Goal: Task Accomplishment & Management: Use online tool/utility

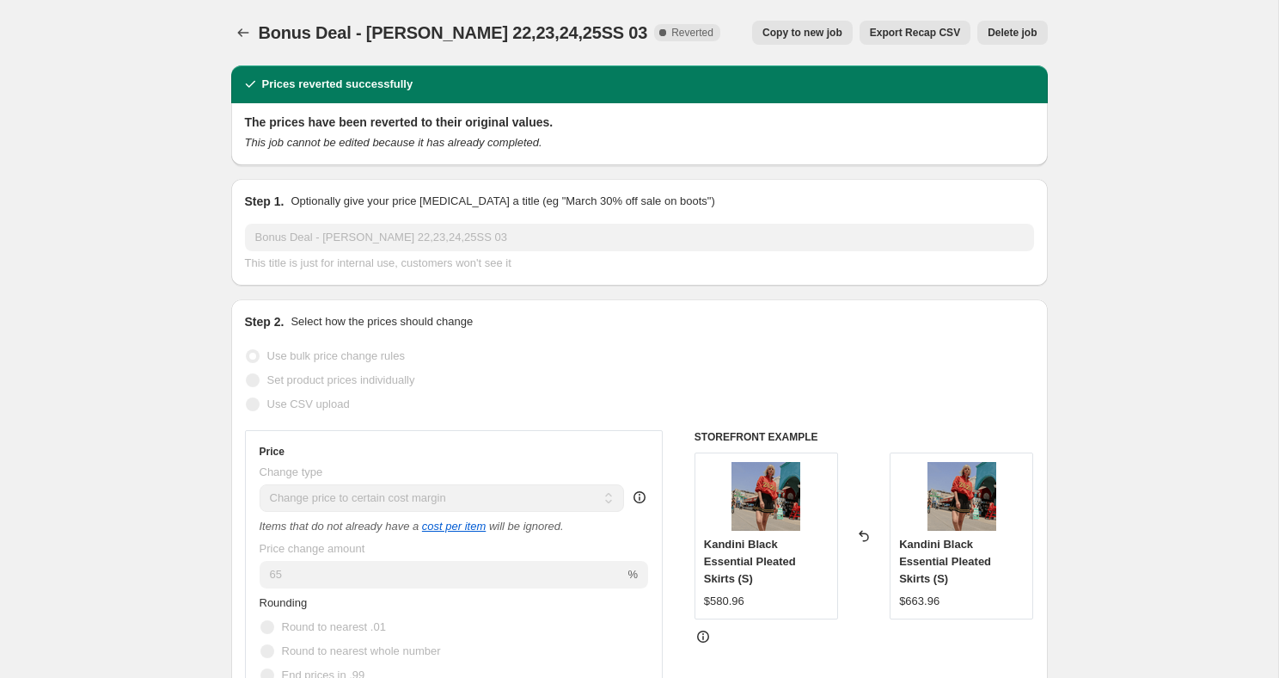
select select "margin"
select select "remove"
select select "collection"
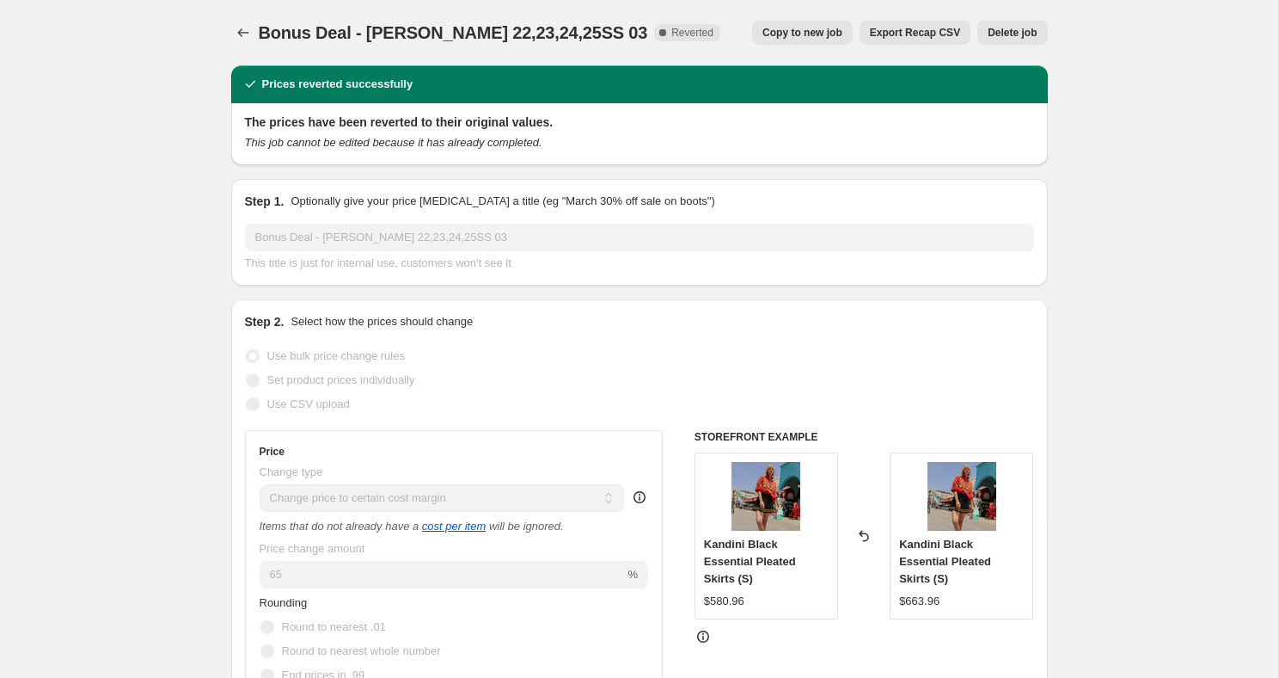
select select "collection"
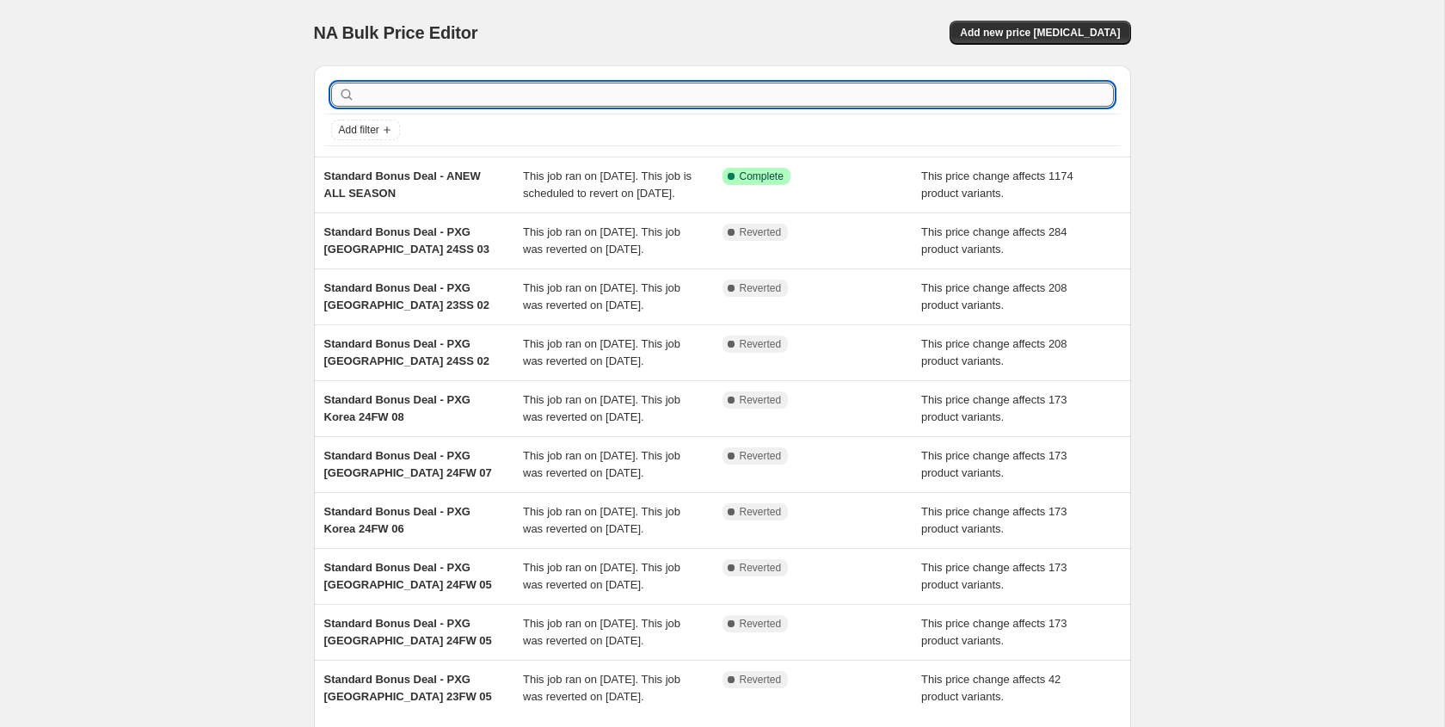
click at [586, 95] on input "text" at bounding box center [736, 95] width 755 height 24
type input "pxg"
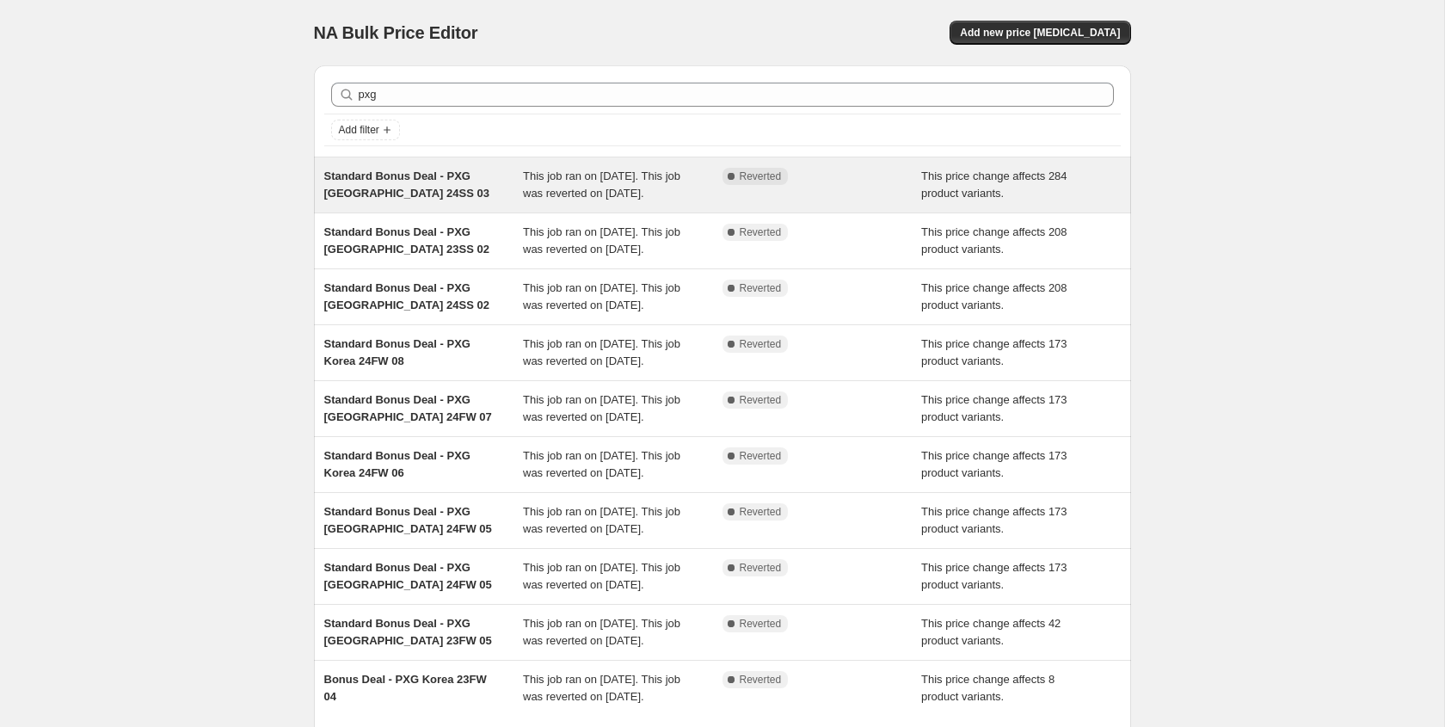
click at [473, 199] on div "Standard Bonus Deal - PXG [GEOGRAPHIC_DATA] 24SS 03" at bounding box center [423, 185] width 199 height 34
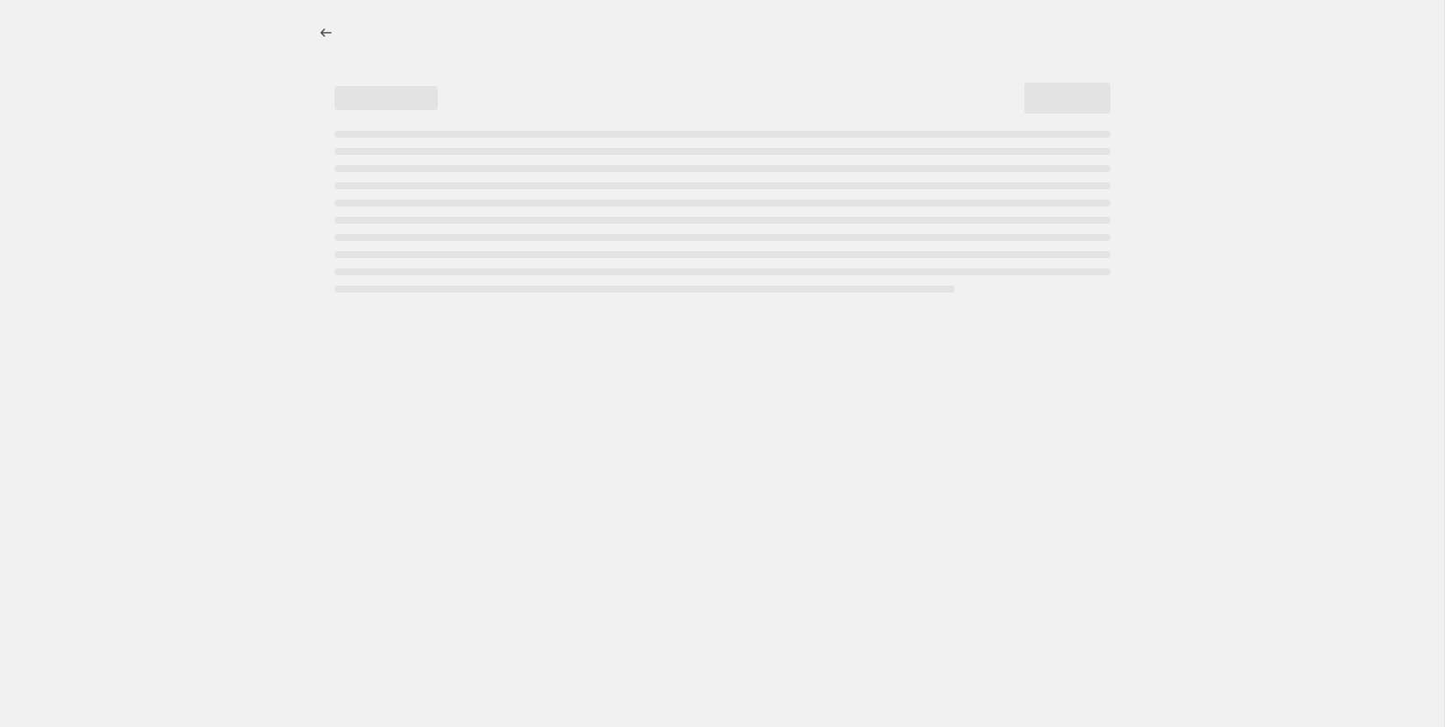
select select "ecap"
select select "remove"
select select "collection"
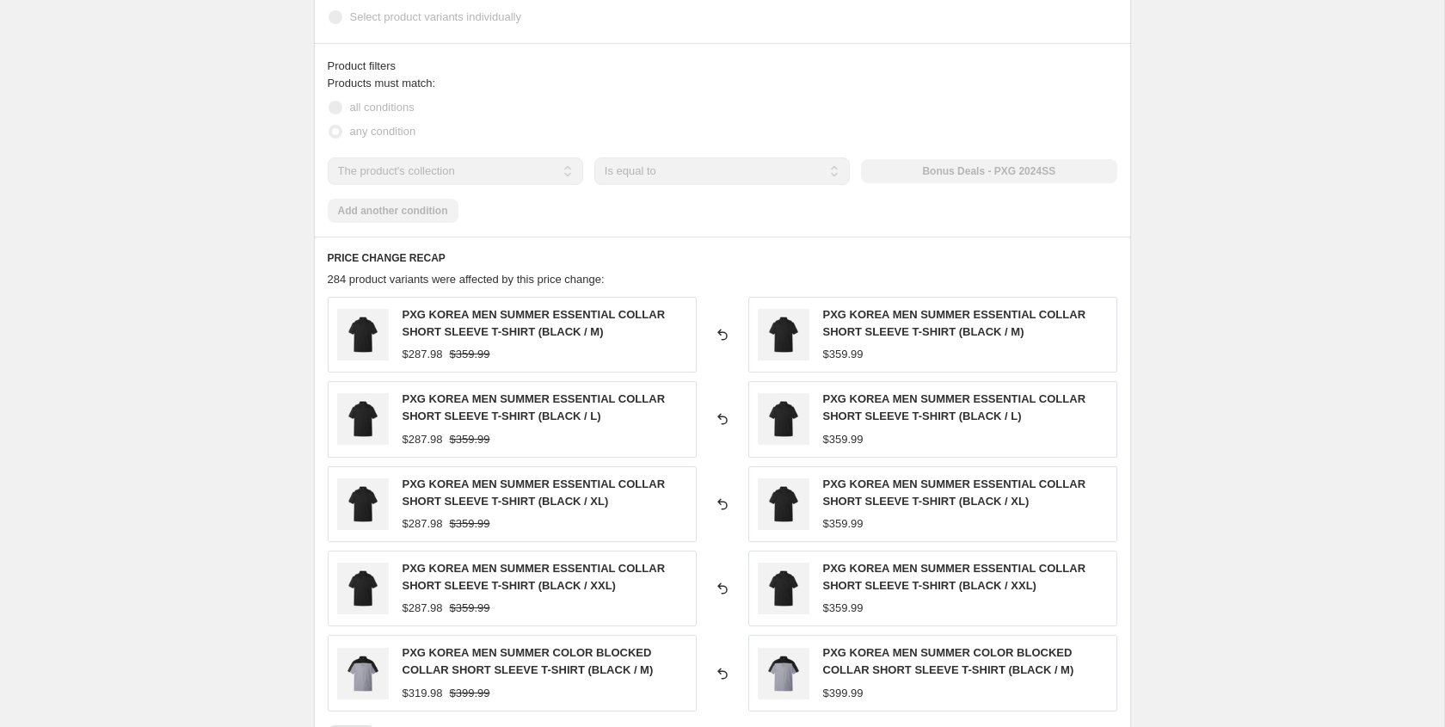
scroll to position [889, 0]
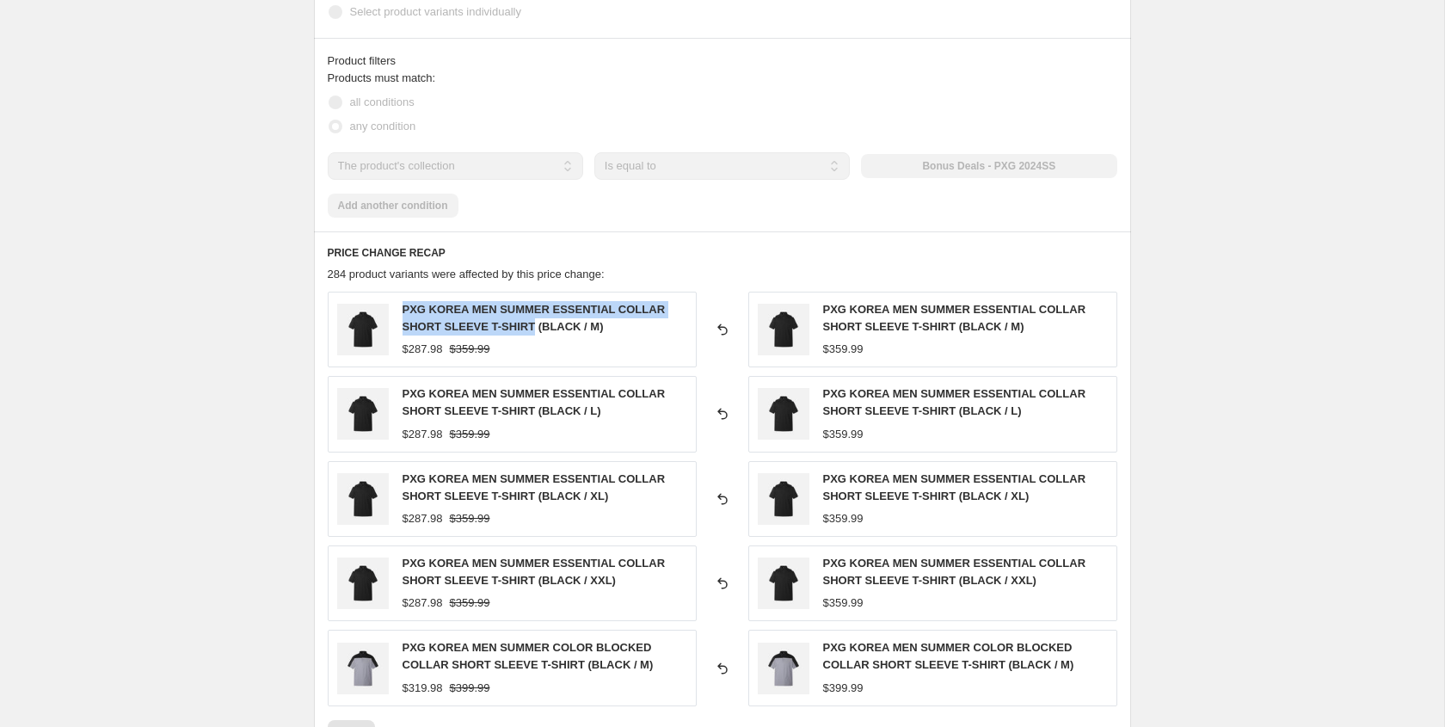
drag, startPoint x: 537, startPoint y: 294, endPoint x: 401, endPoint y: 278, distance: 136.8
click at [401, 291] on div "PXG KOREA MEN SUMMER ESSENTIAL COLLAR SHORT SLEEVE T-SHIRT (BLACK / M) $287.98 …" at bounding box center [512, 329] width 369 height 76
copy span "PXG KOREA MEN SUMMER ESSENTIAL COLLAR SHORT SLEEVE T-SHIRT"
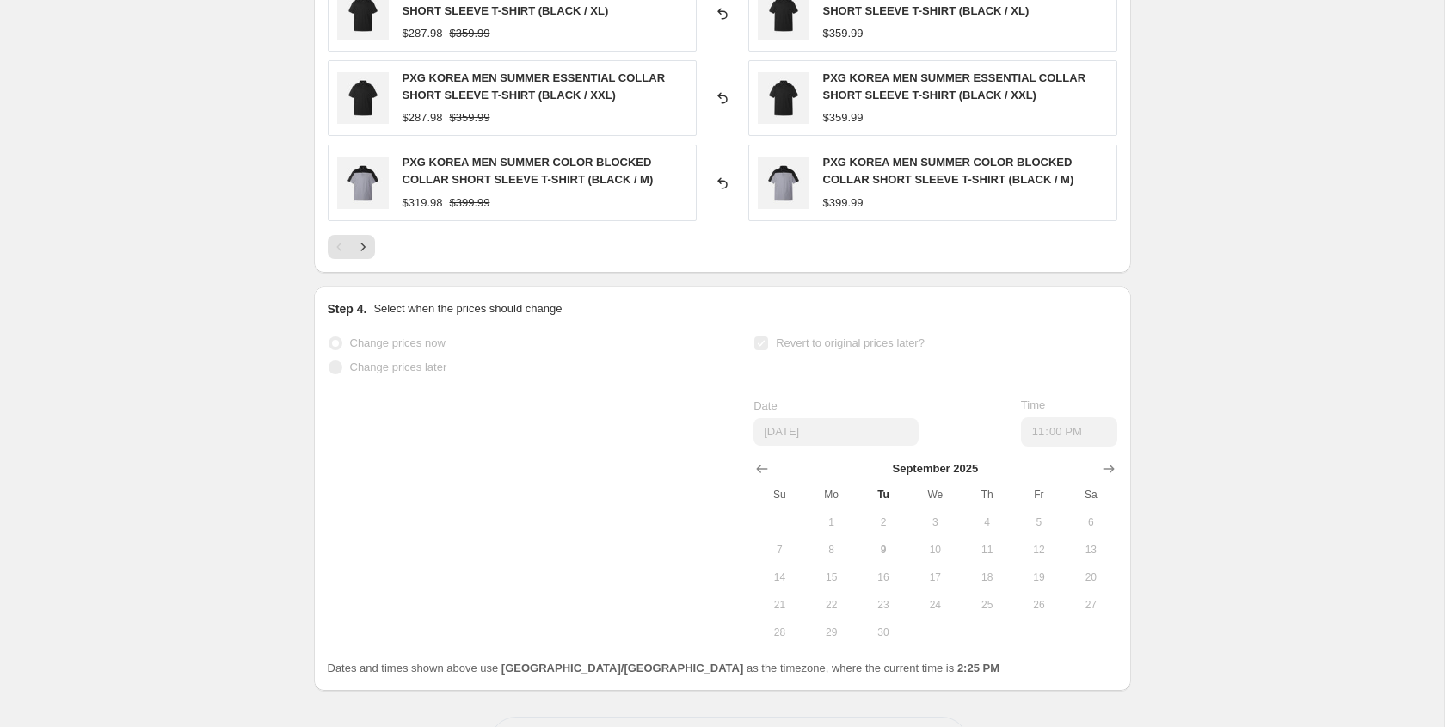
scroll to position [1412, 0]
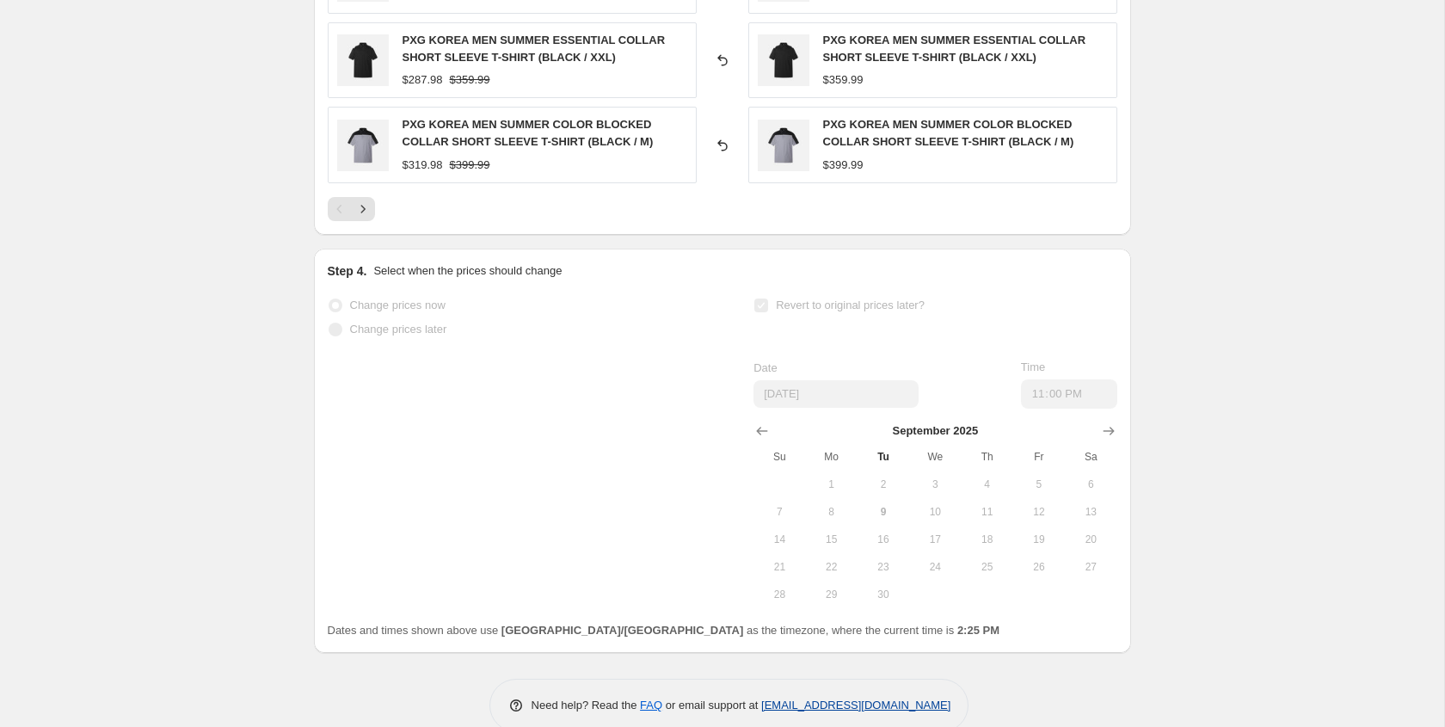
drag, startPoint x: 965, startPoint y: 678, endPoint x: 762, endPoint y: 679, distance: 202.9
click at [762, 679] on div "Need help? Read the FAQ or email support at support+a22967@northern-apps.com" at bounding box center [729, 704] width 480 height 53
copy link "[EMAIL_ADDRESS][DOMAIN_NAME]"
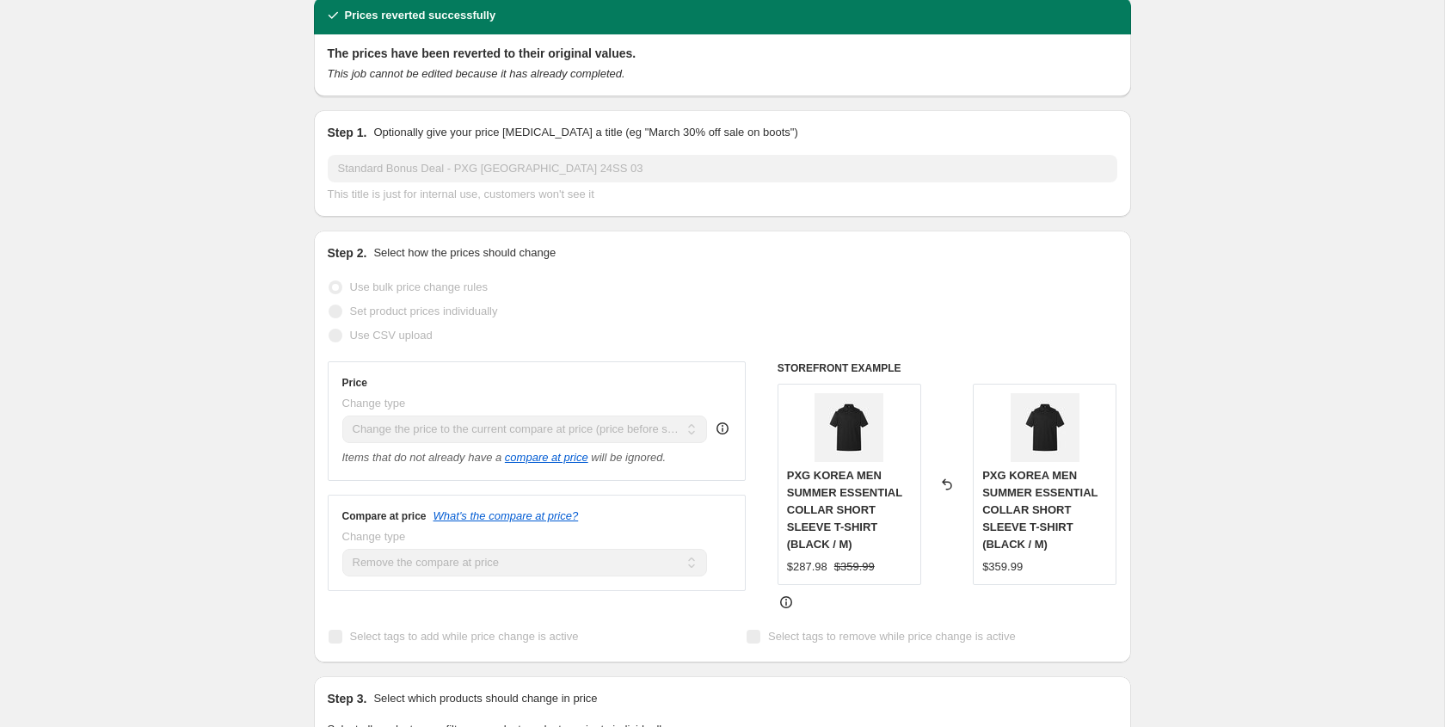
scroll to position [0, 0]
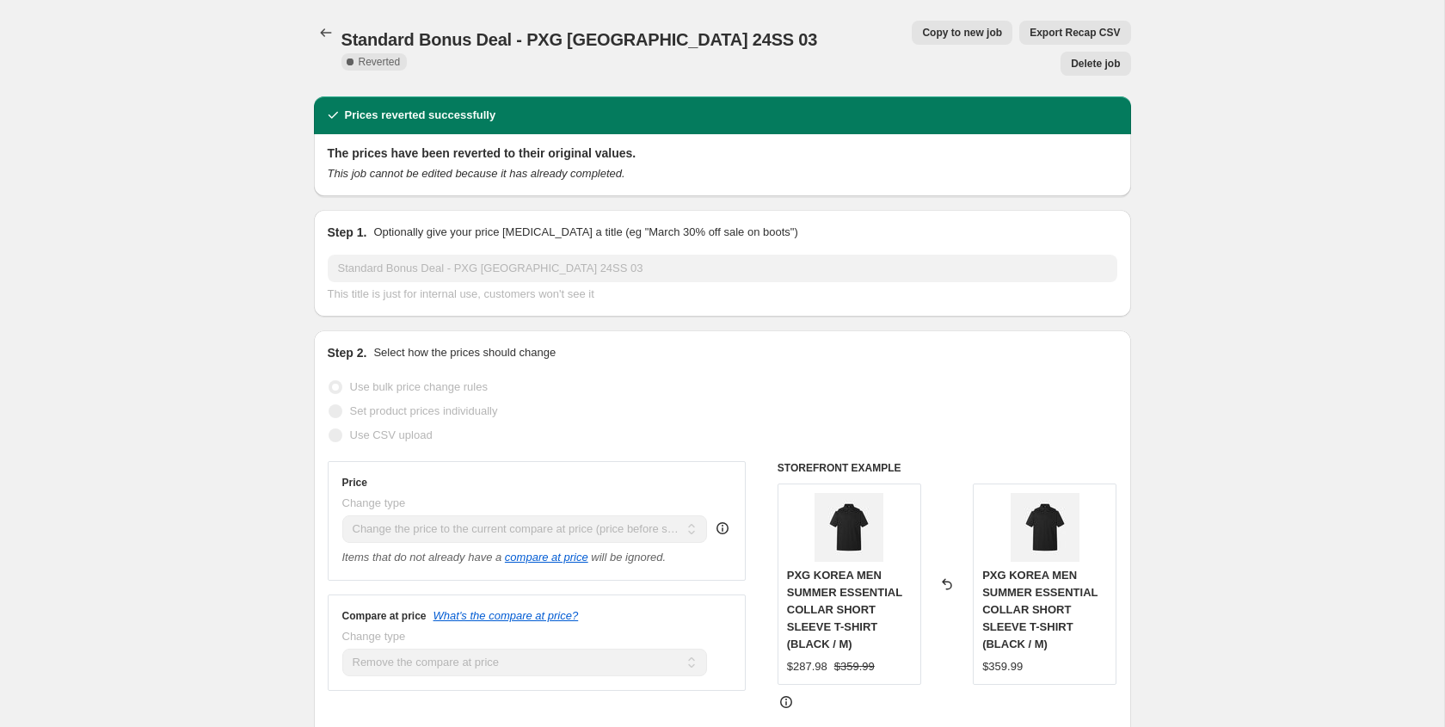
click at [680, 62] on div "Standard Bonus Deal - PXG Korea 24SS 03. This page is ready Standard Bonus Deal…" at bounding box center [722, 48] width 817 height 96
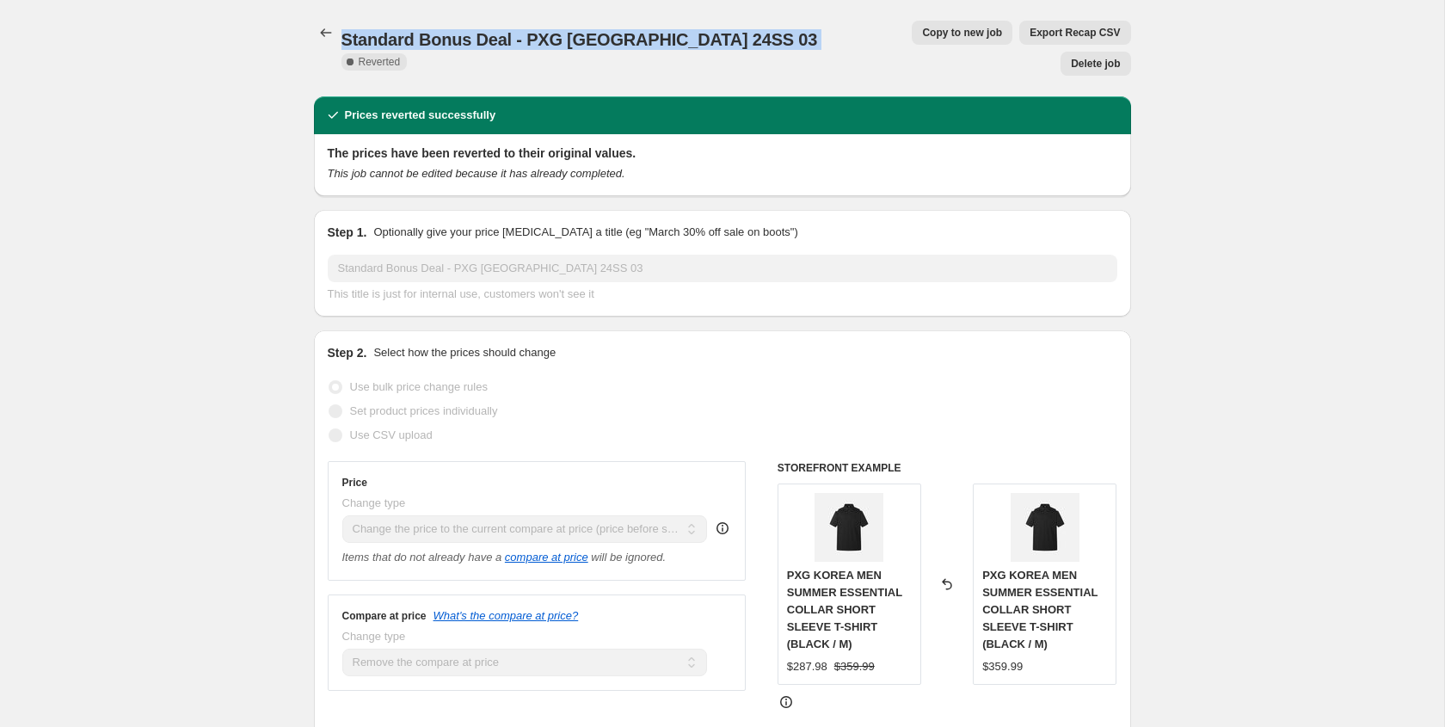
drag, startPoint x: 682, startPoint y: 31, endPoint x: 344, endPoint y: 26, distance: 338.0
click at [346, 28] on div "Standard Bonus Deal - PXG Korea 24SS 03 Complete Reverted" at bounding box center [593, 48] width 504 height 41
copy div "Standard Bonus Deal - PXG Korea 24SS 03 Complete"
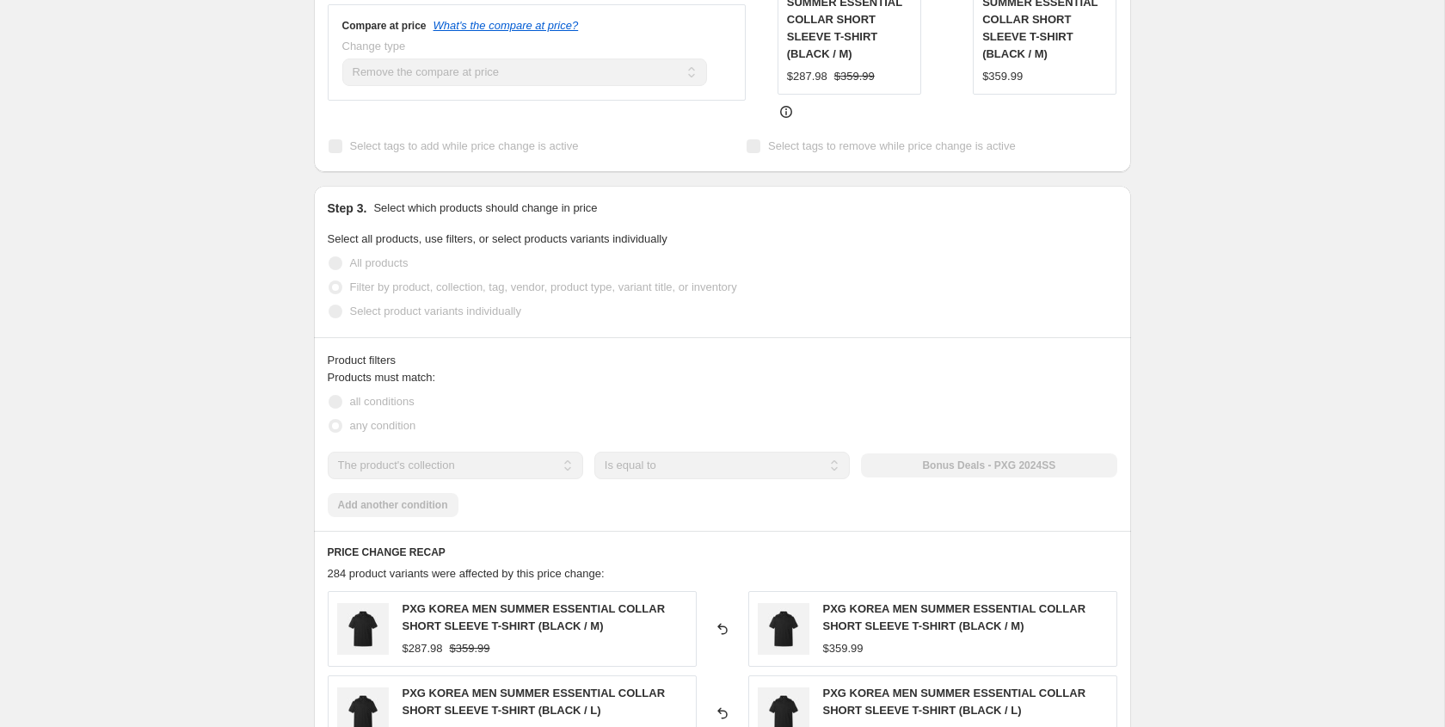
scroll to position [686, 0]
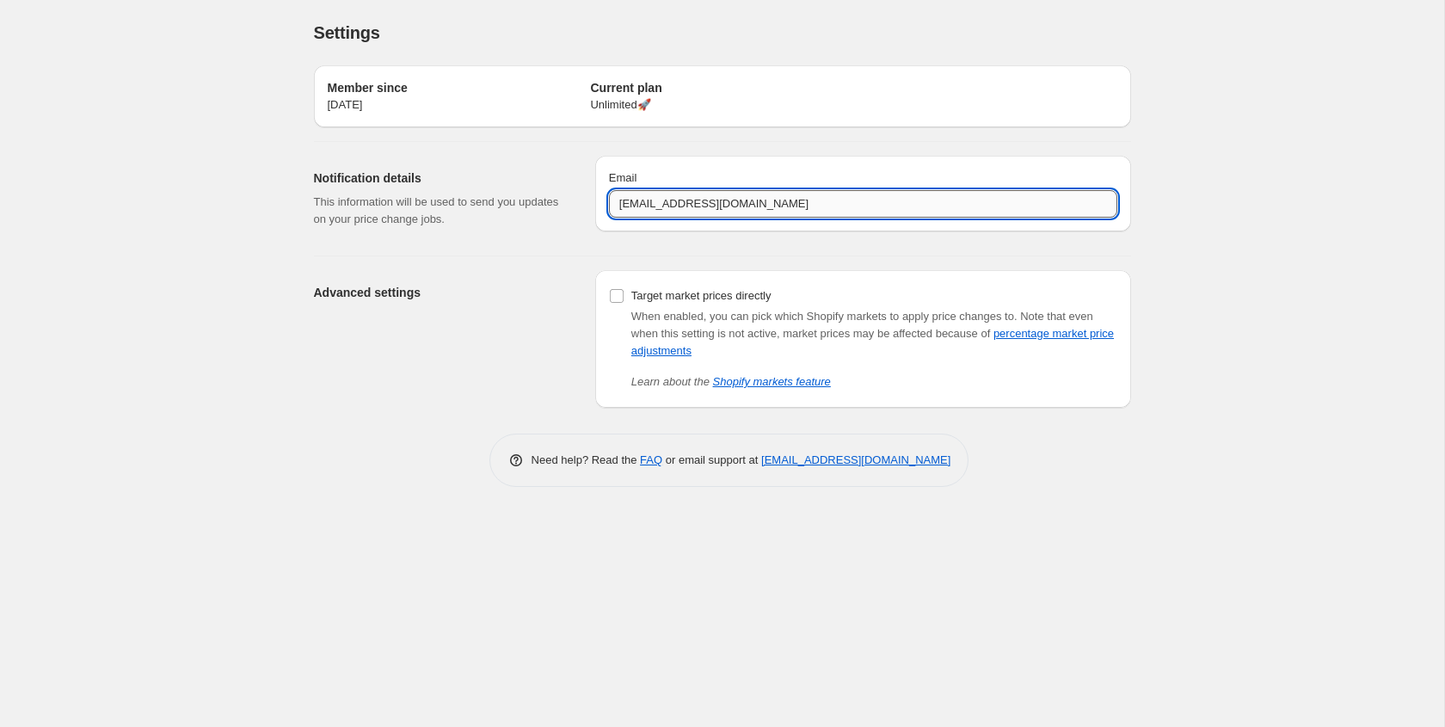
click at [628, 211] on input "info@greenteegolfshop.com" at bounding box center [863, 204] width 508 height 28
type input "[PERSON_NAME][EMAIL_ADDRESS][PERSON_NAME][DOMAIN_NAME]"
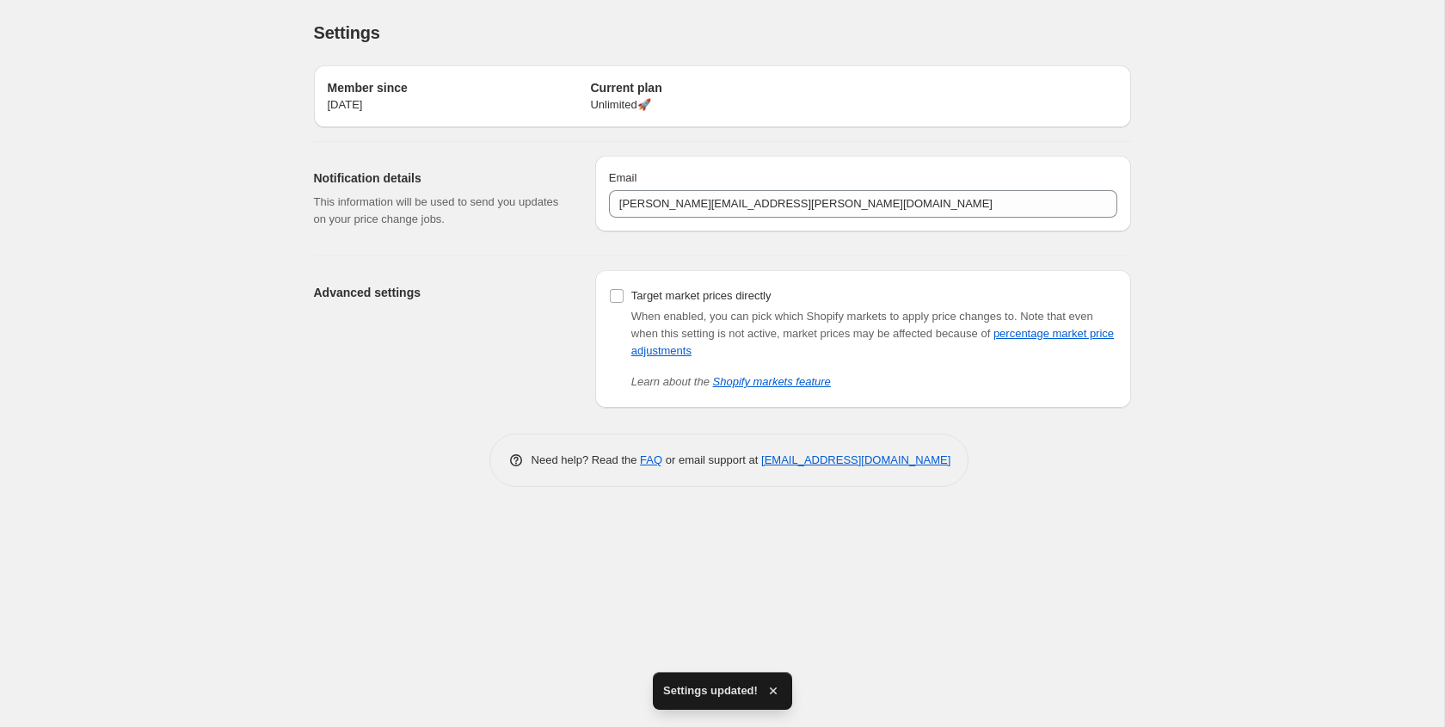
click at [498, 319] on div "Advanced settings" at bounding box center [447, 339] width 267 height 138
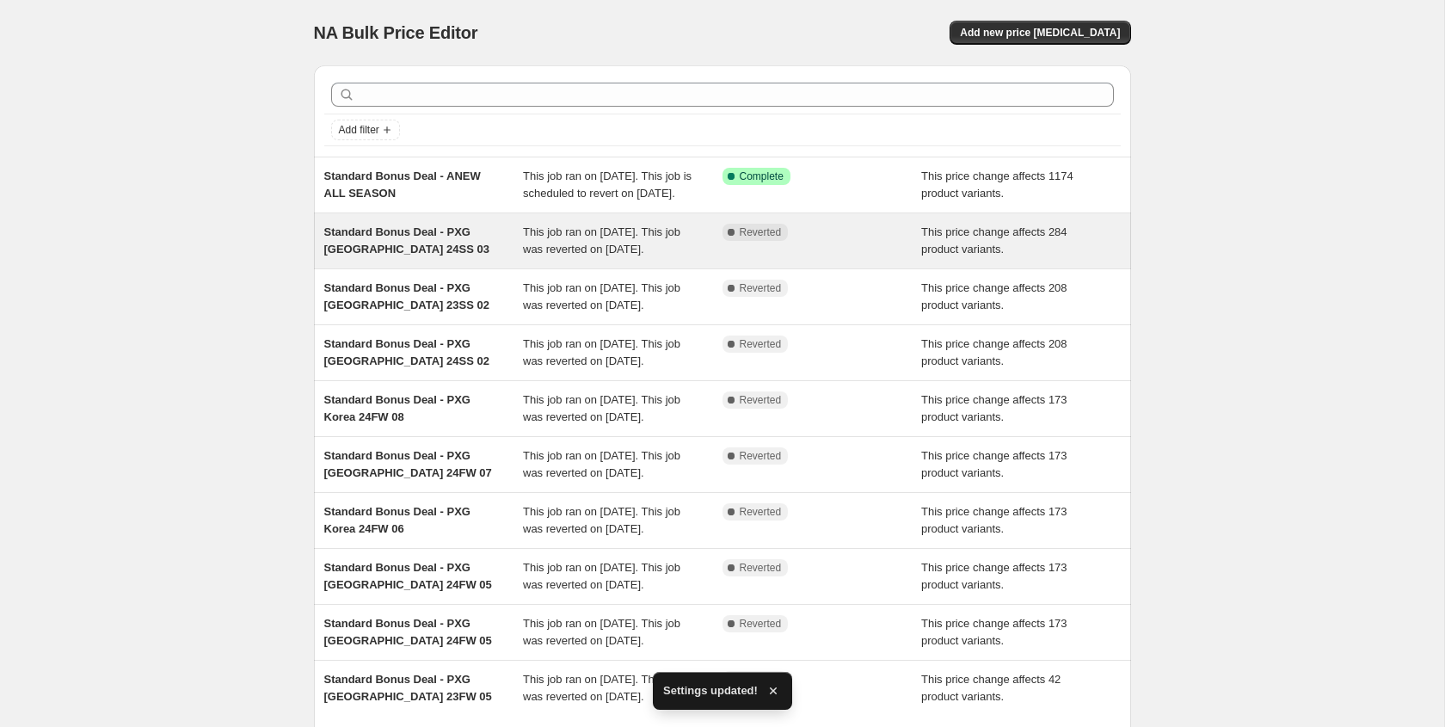
click at [406, 258] on div "Standard Bonus Deal - PXG Korea 24SS 03" at bounding box center [423, 241] width 199 height 34
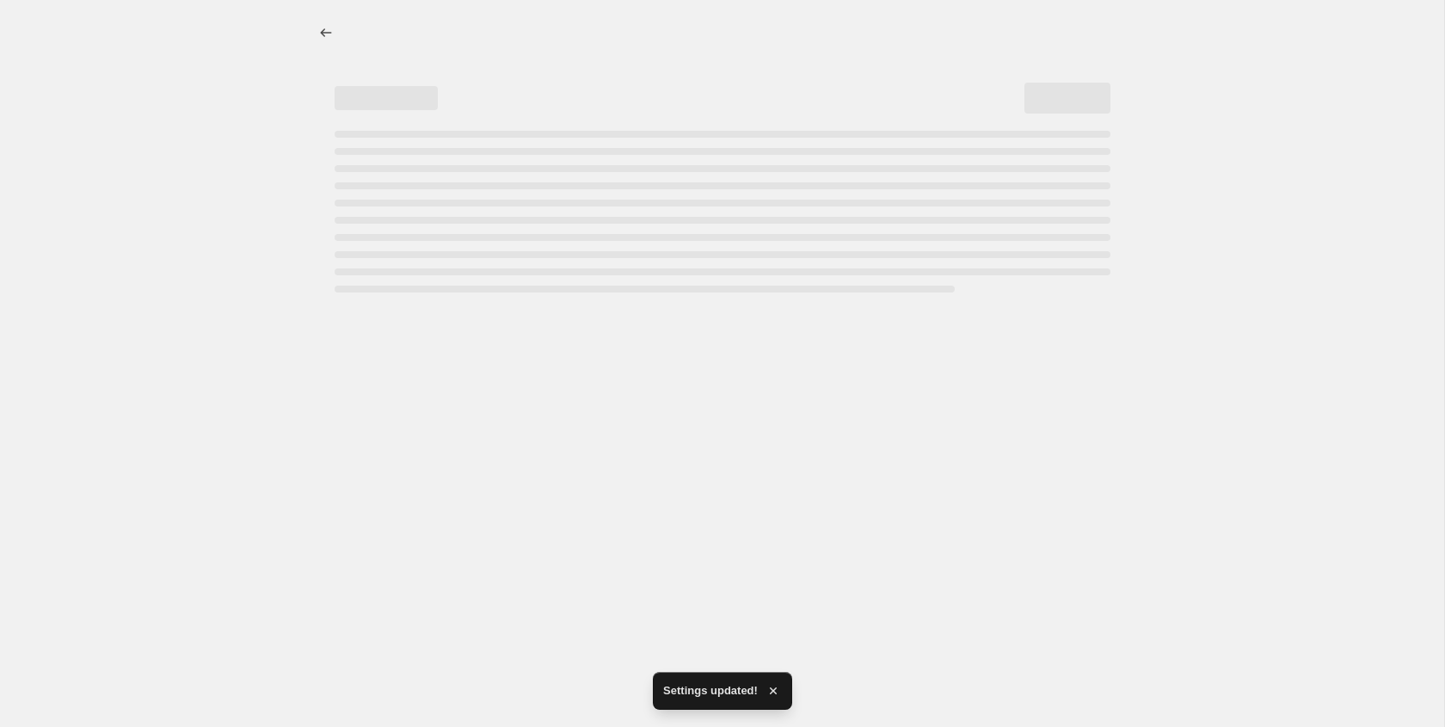
select select "ecap"
select select "remove"
select select "collection"
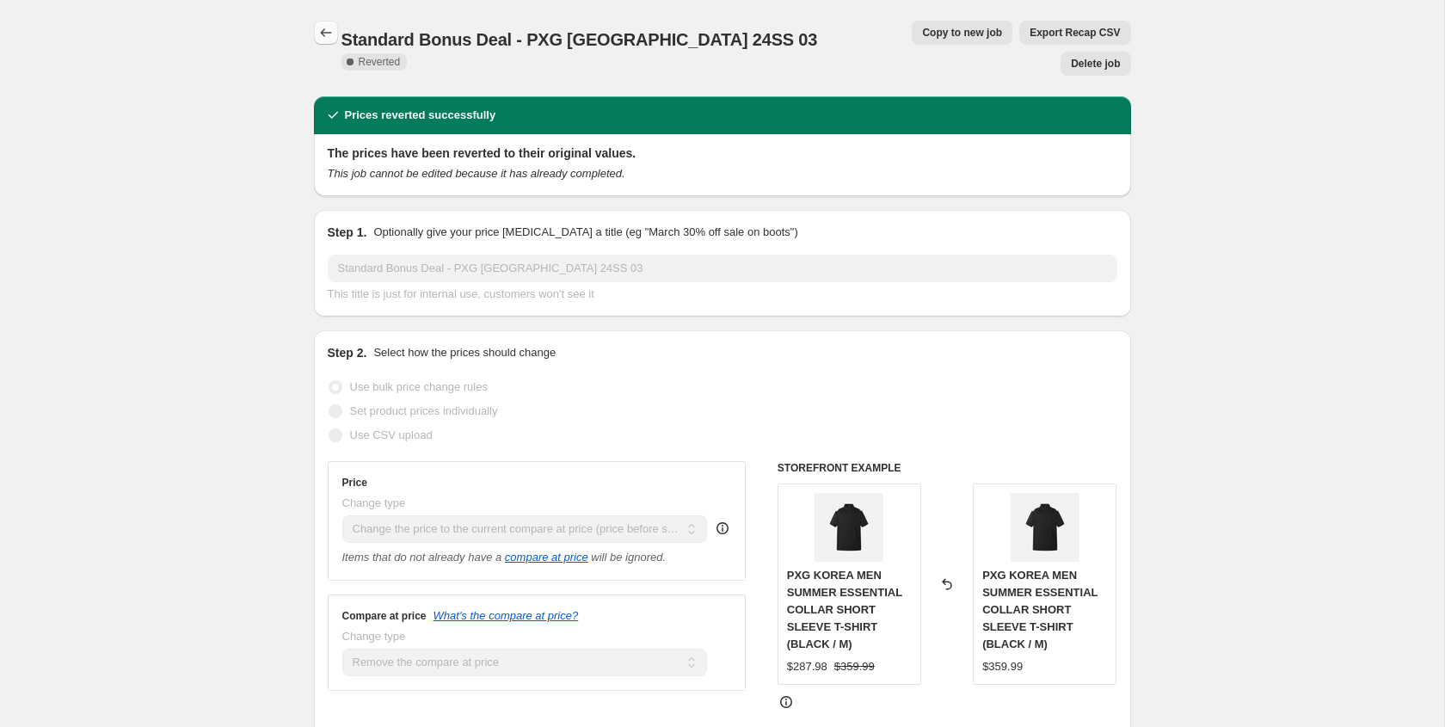
click at [324, 29] on icon "Price change jobs" at bounding box center [325, 32] width 17 height 17
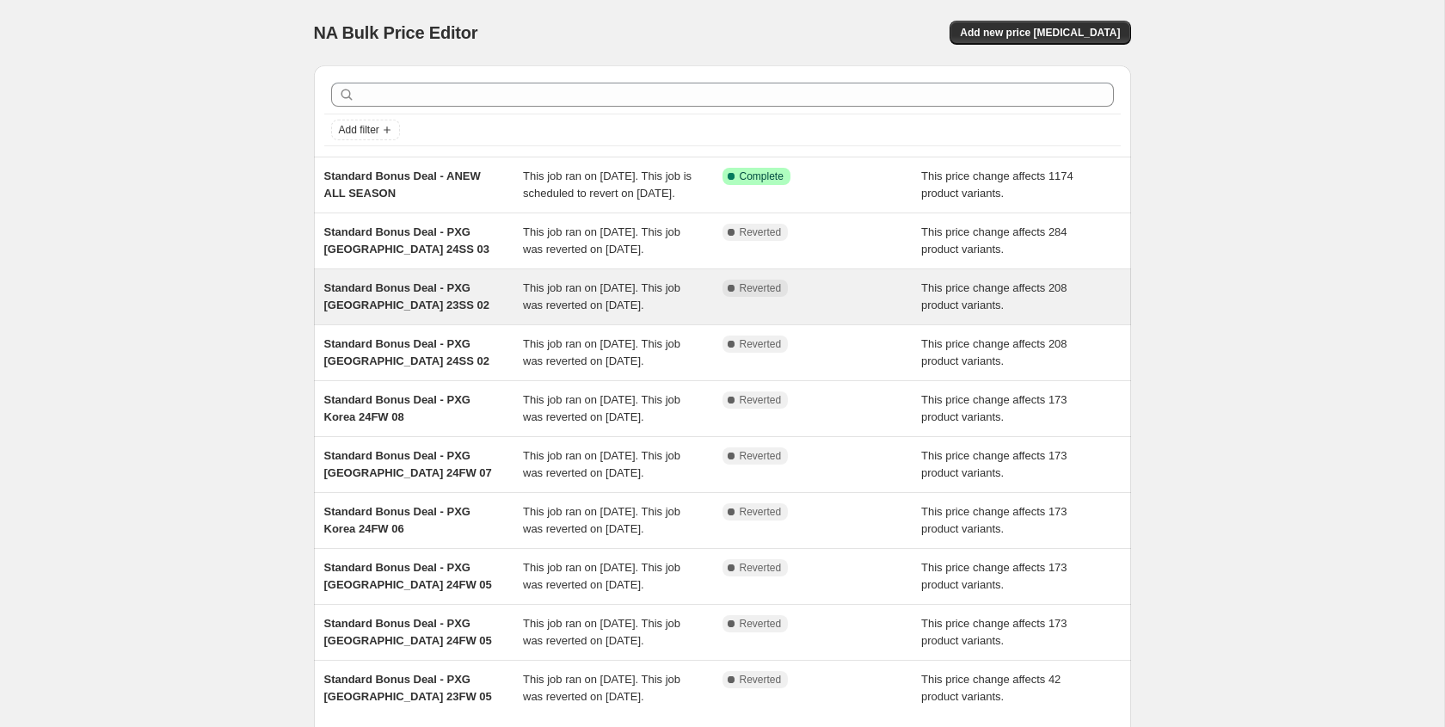
click at [435, 314] on div "Standard Bonus Deal - PXG Korea 23SS 02" at bounding box center [423, 296] width 199 height 34
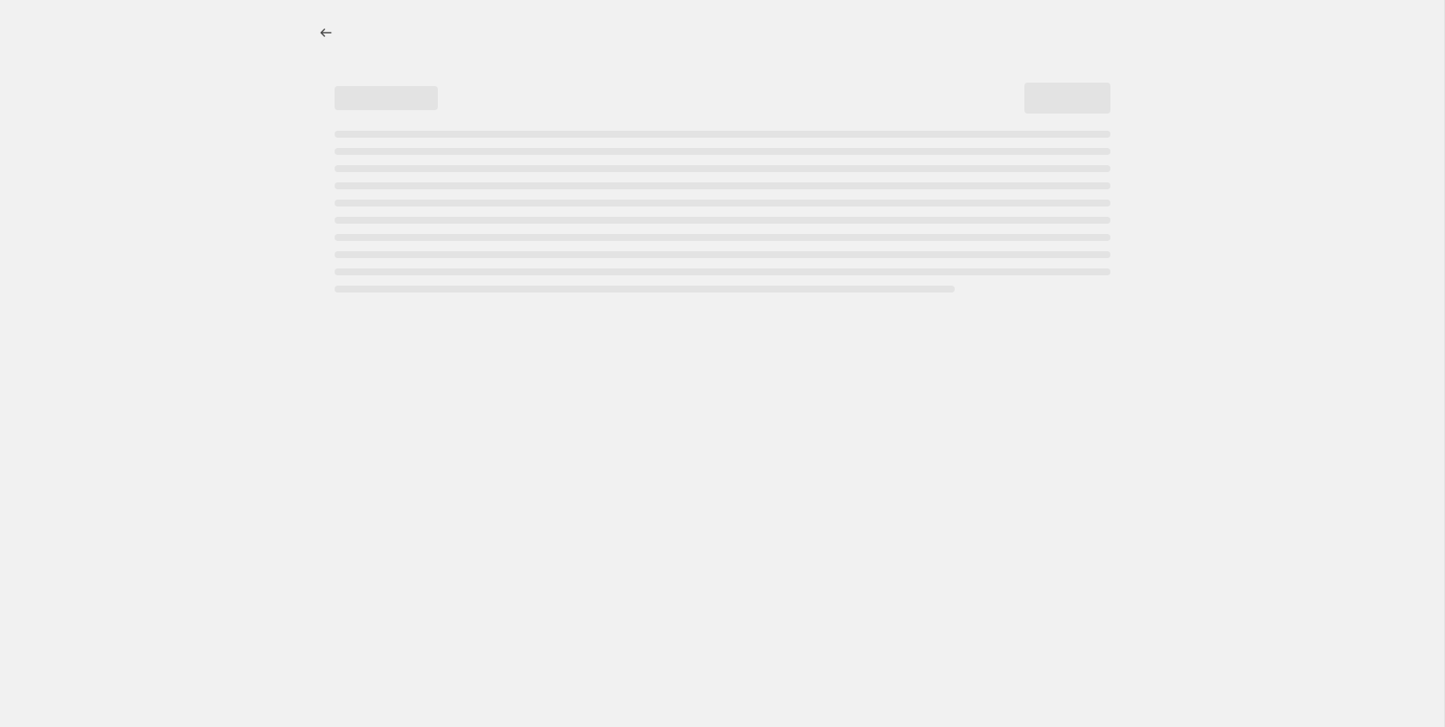
select select "ecap"
select select "remove"
select select "collection"
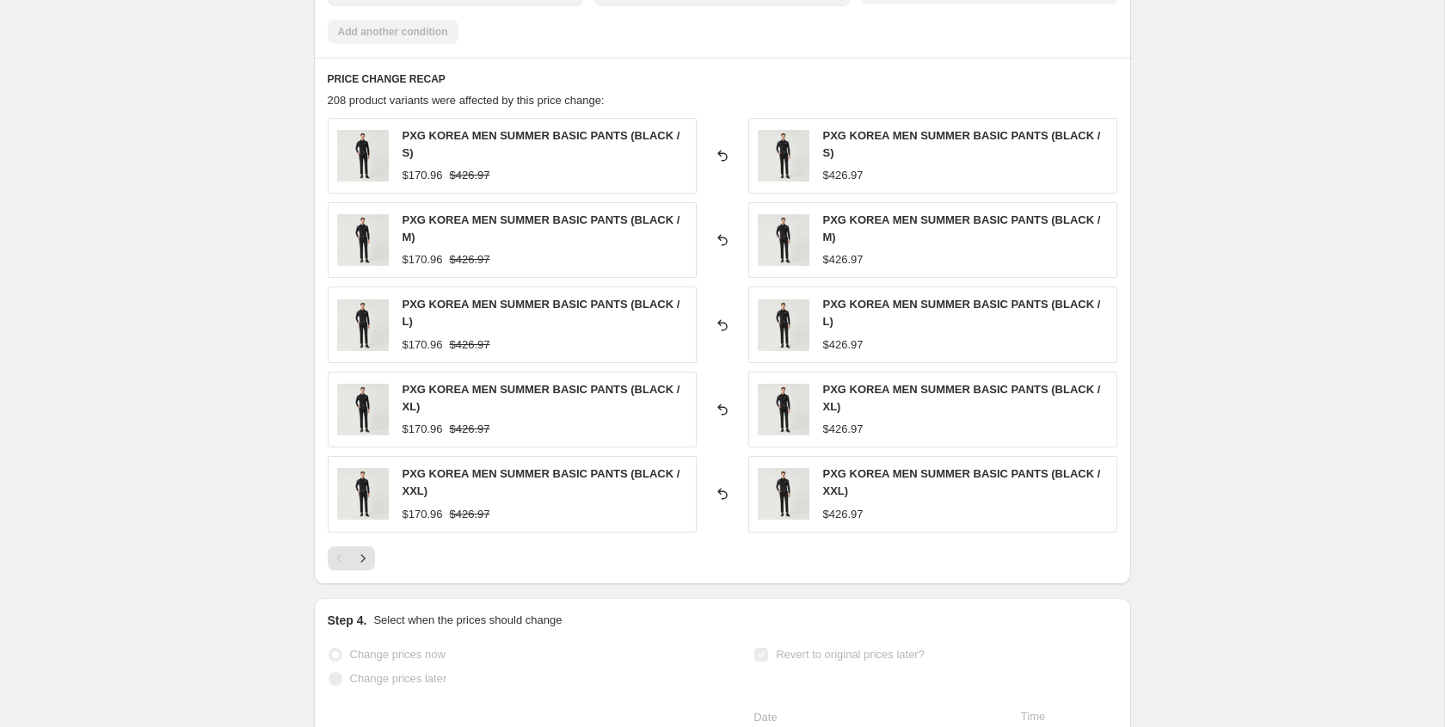
scroll to position [1027, 0]
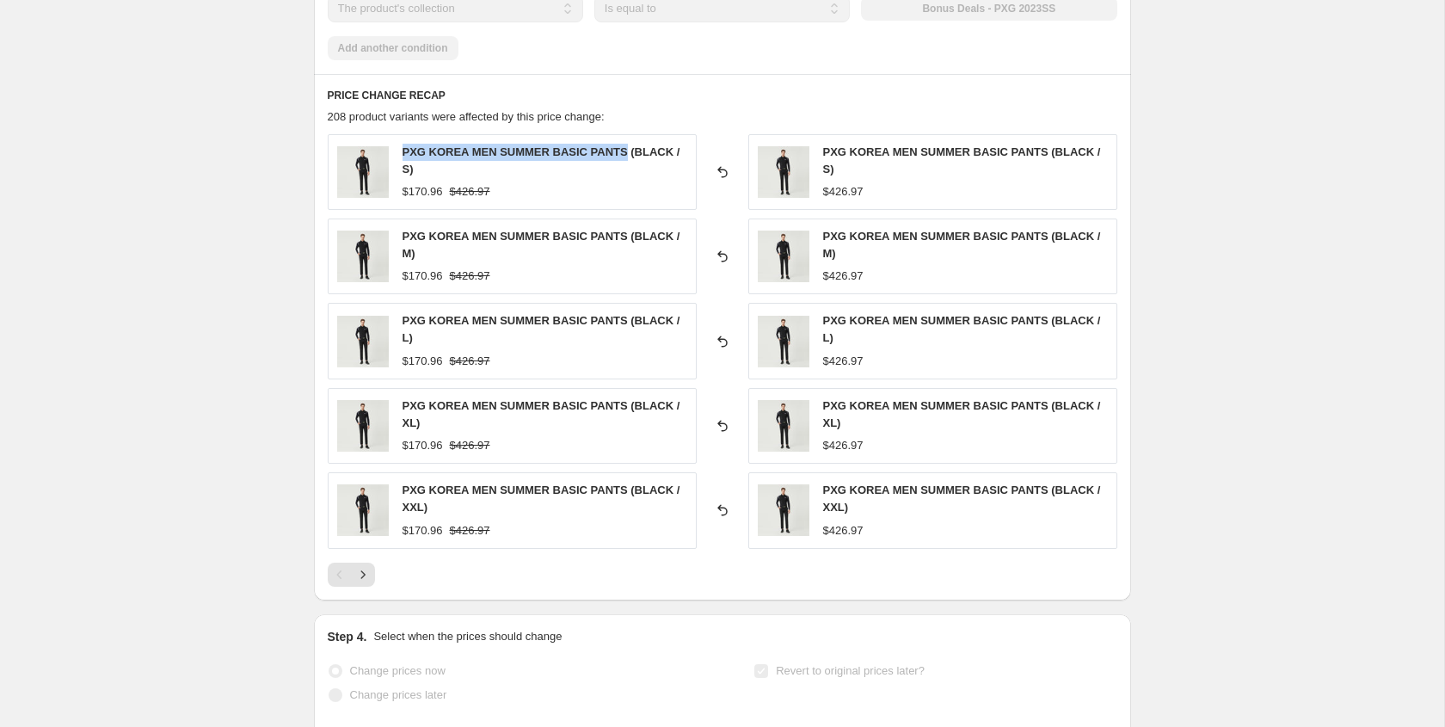
drag, startPoint x: 399, startPoint y: 123, endPoint x: 623, endPoint y: 124, distance: 223.6
click at [623, 134] on div "PXG KOREA MEN SUMMER BASIC PANTS (BLACK / S) $170.96 $426.97" at bounding box center [512, 172] width 369 height 76
copy span "PXG KOREA MEN SUMMER BASIC PANTS"
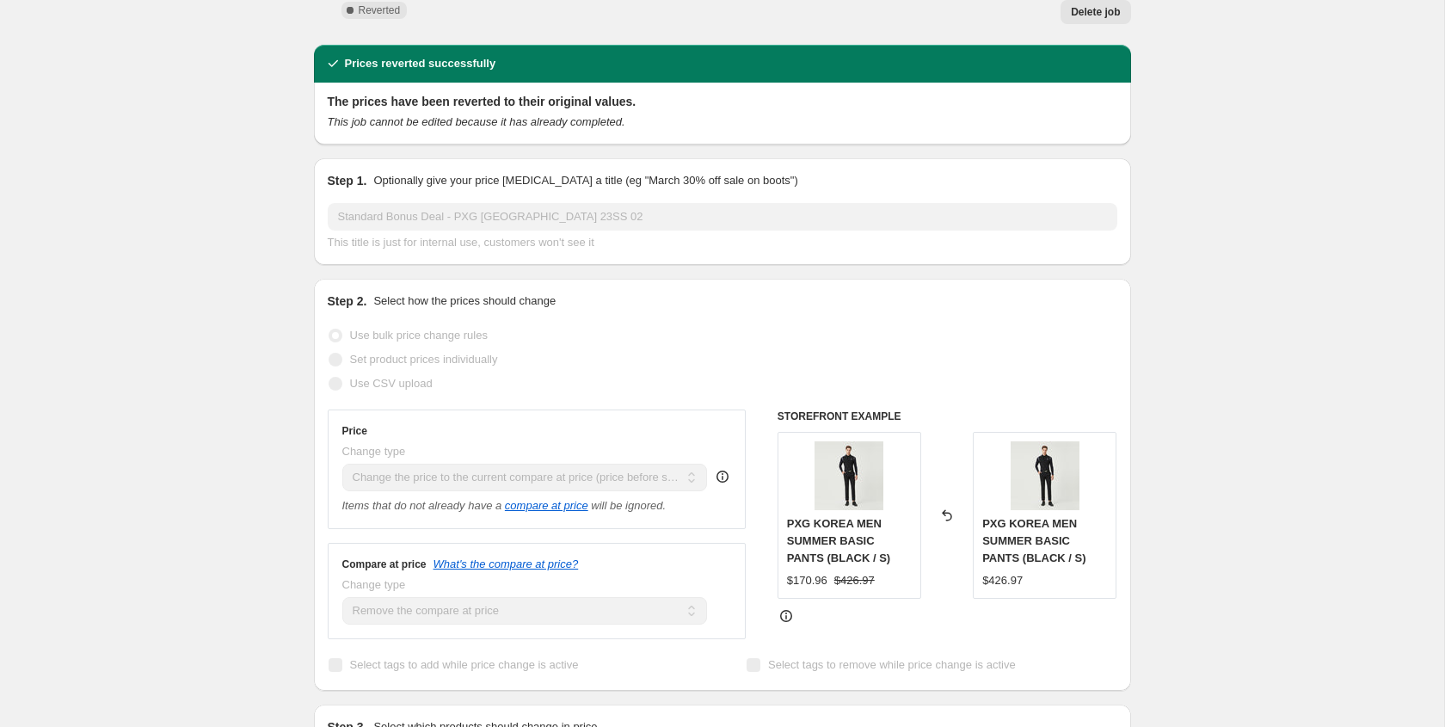
scroll to position [0, 0]
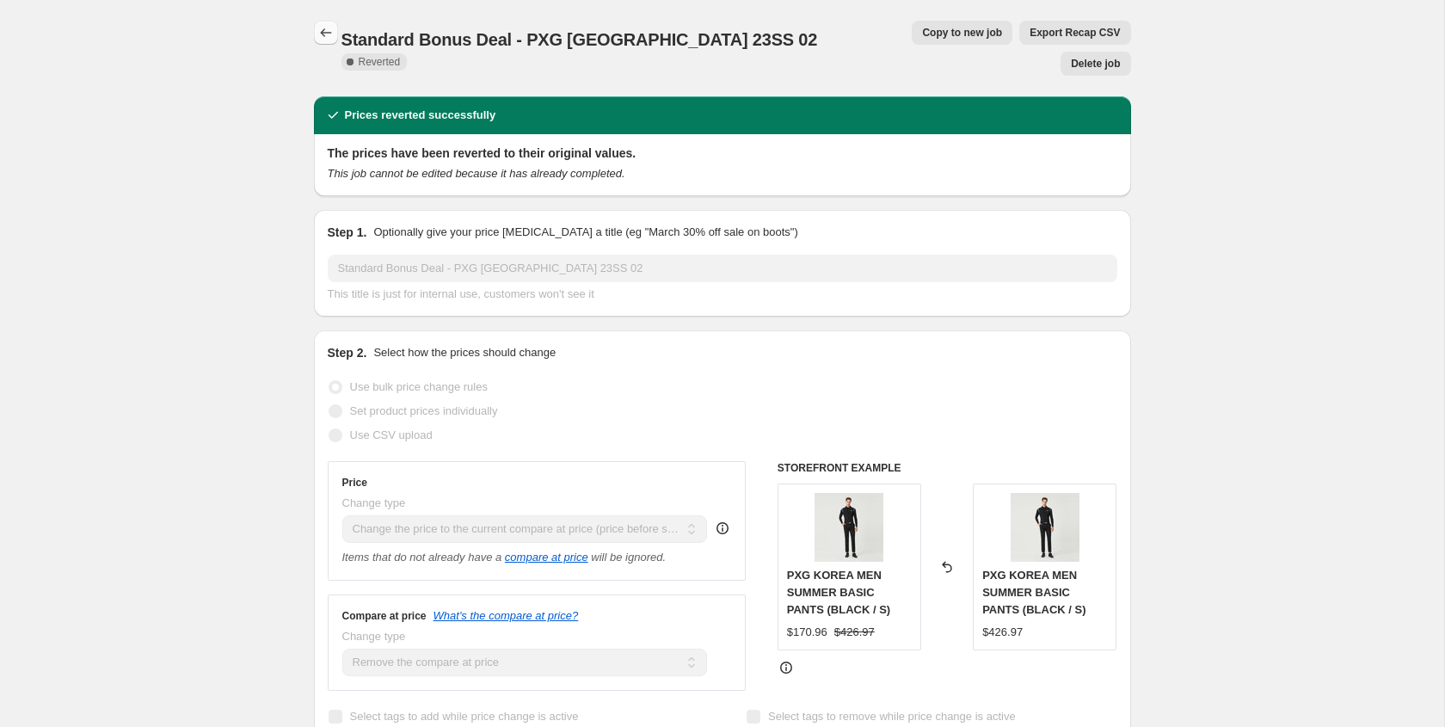
click at [322, 33] on icon "Price change jobs" at bounding box center [325, 32] width 17 height 17
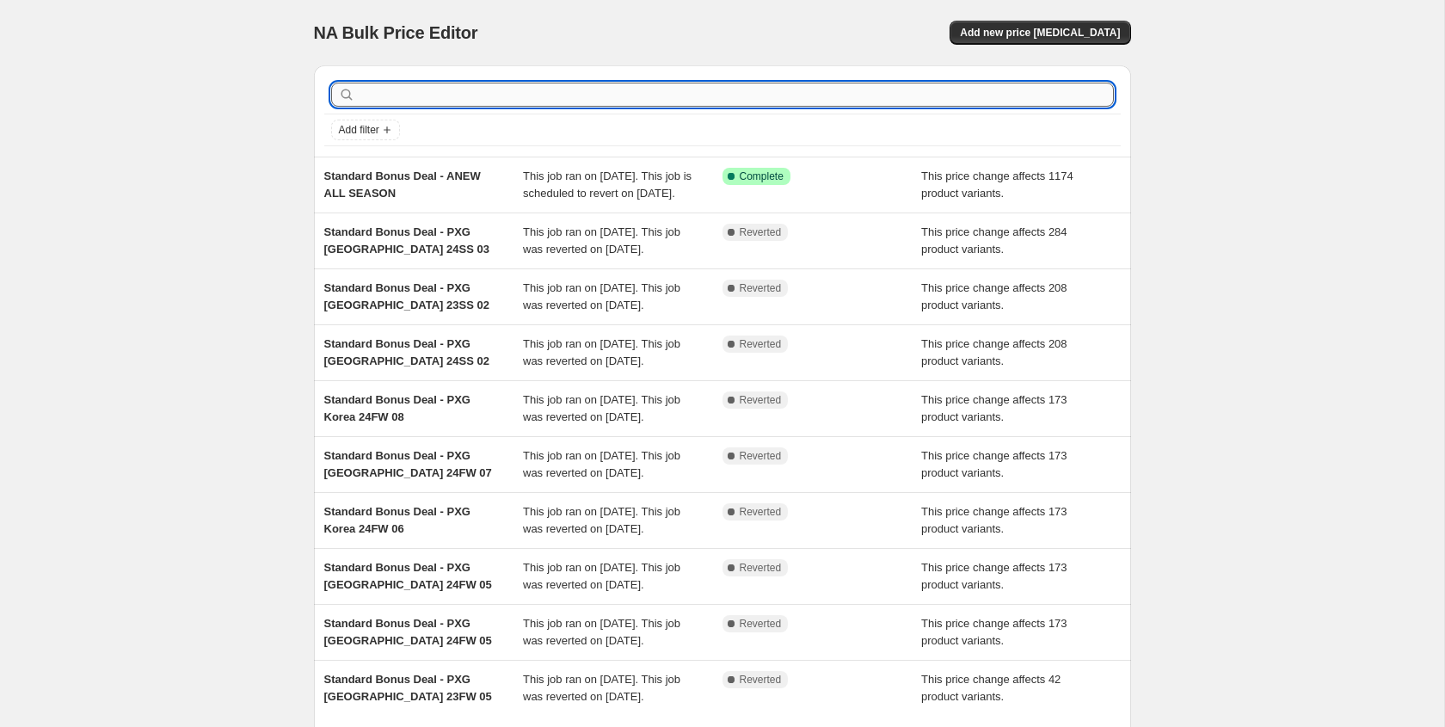
click at [512, 100] on input "text" at bounding box center [736, 95] width 755 height 24
type input "k"
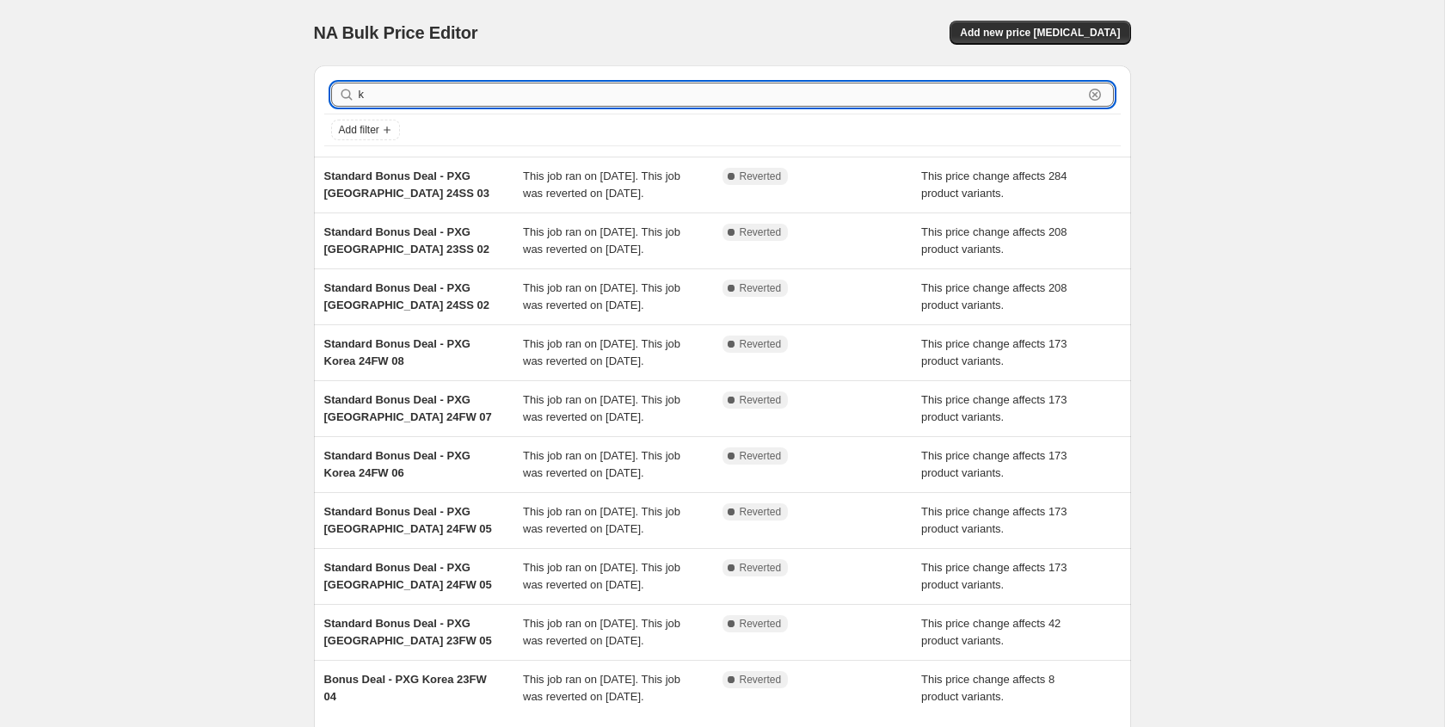
click at [498, 102] on input "k" at bounding box center [721, 95] width 724 height 24
type input "kandini"
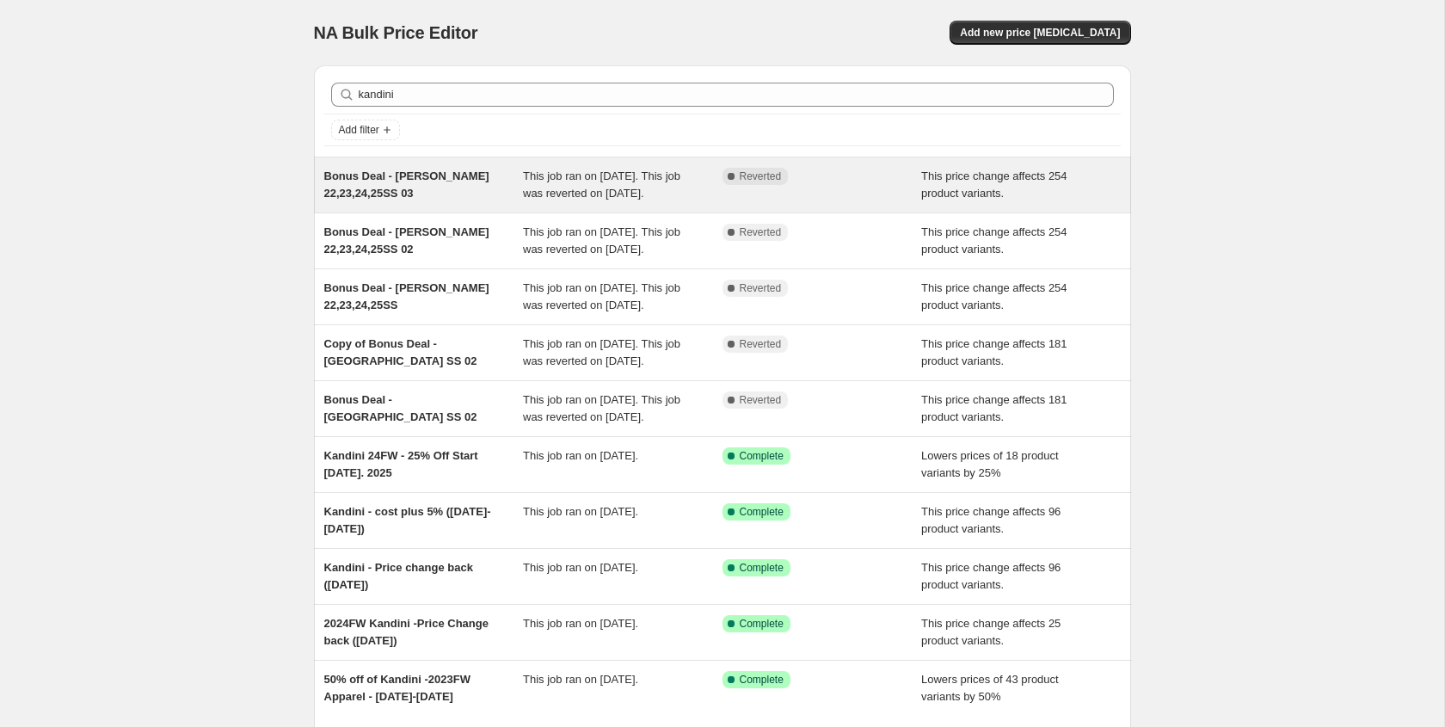
click at [438, 197] on div "Bonus Deal - Kandini 22,23,24,25SS 03" at bounding box center [423, 185] width 199 height 34
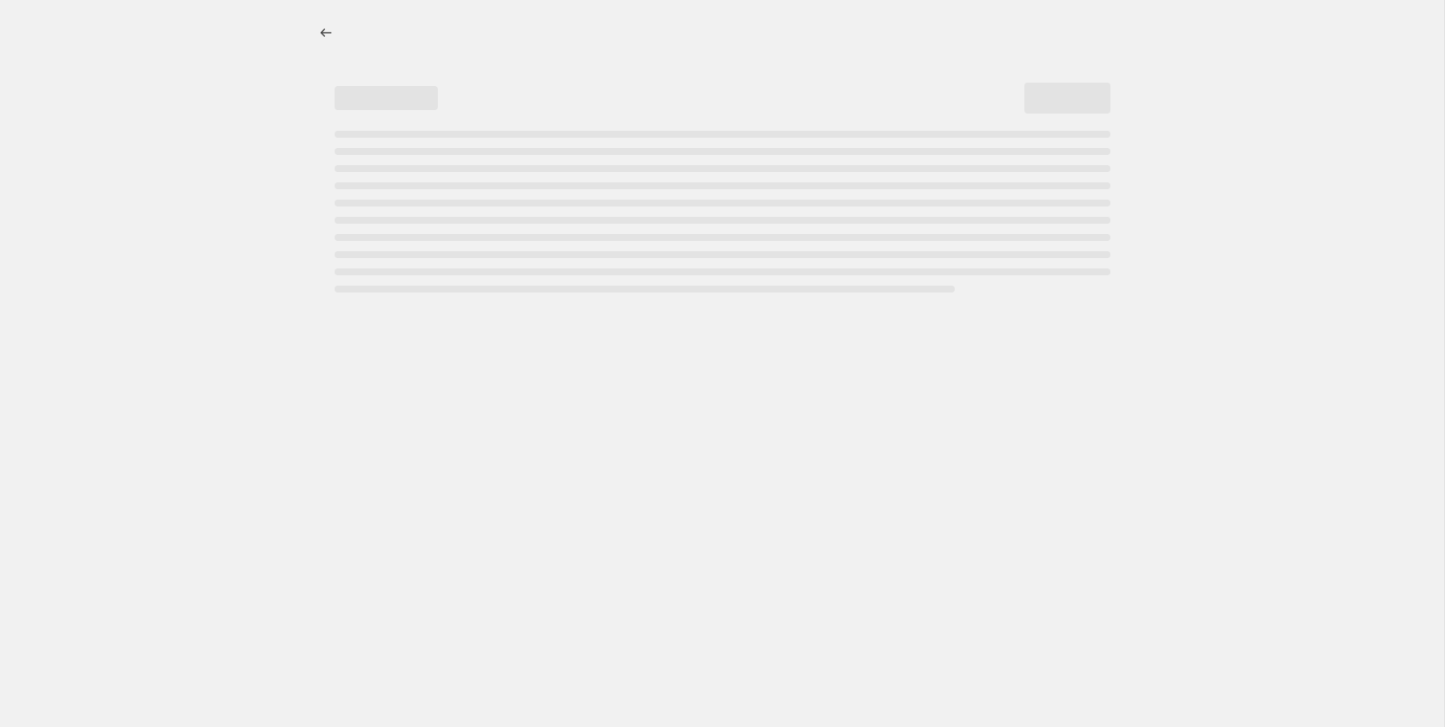
select select "margin"
select select "remove"
select select "collection"
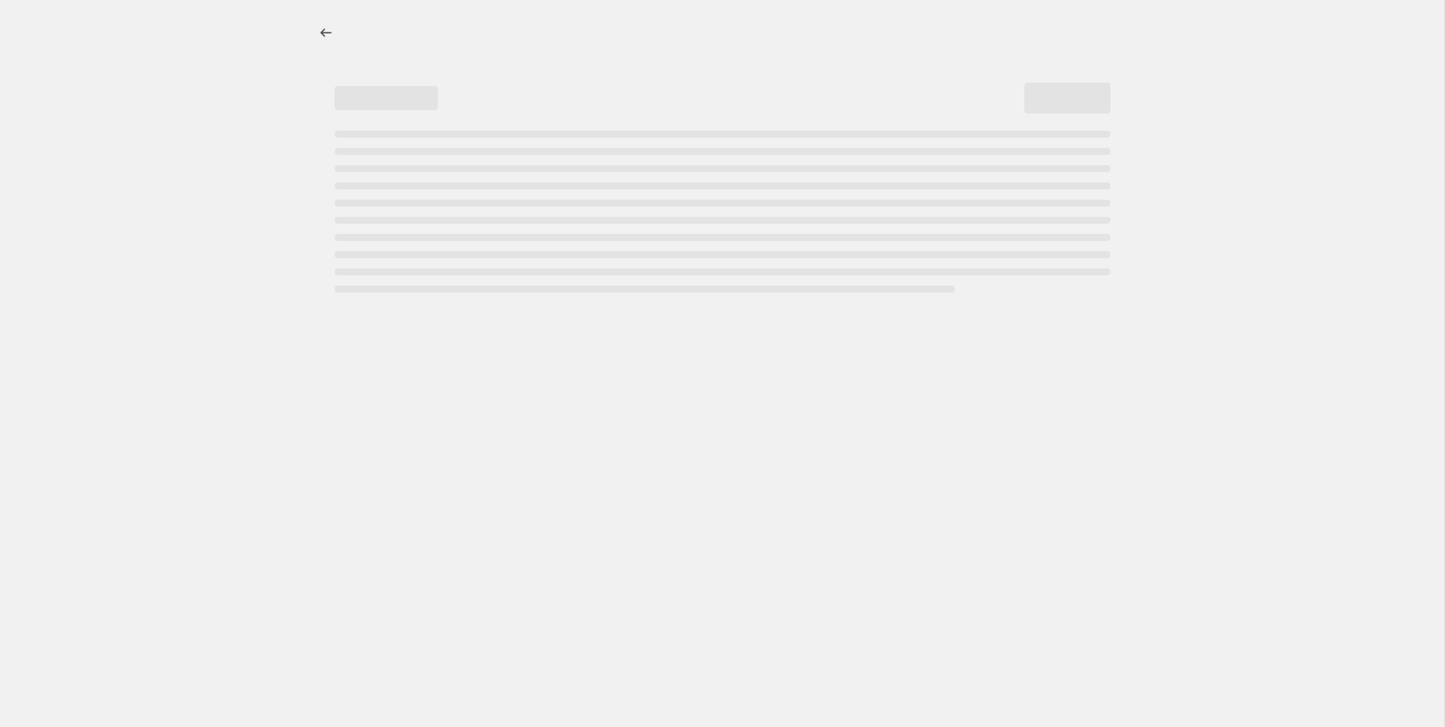
select select "collection"
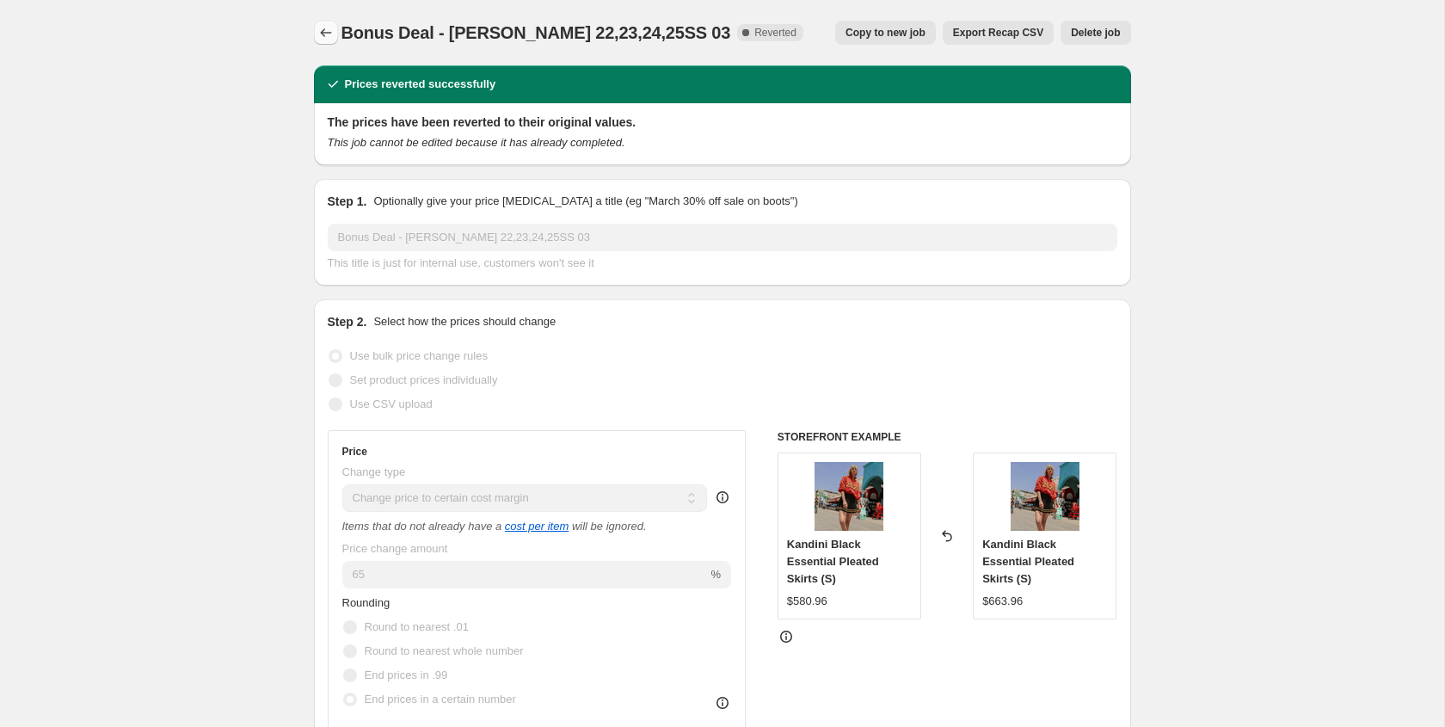
click at [325, 27] on icon "Price change jobs" at bounding box center [325, 32] width 17 height 17
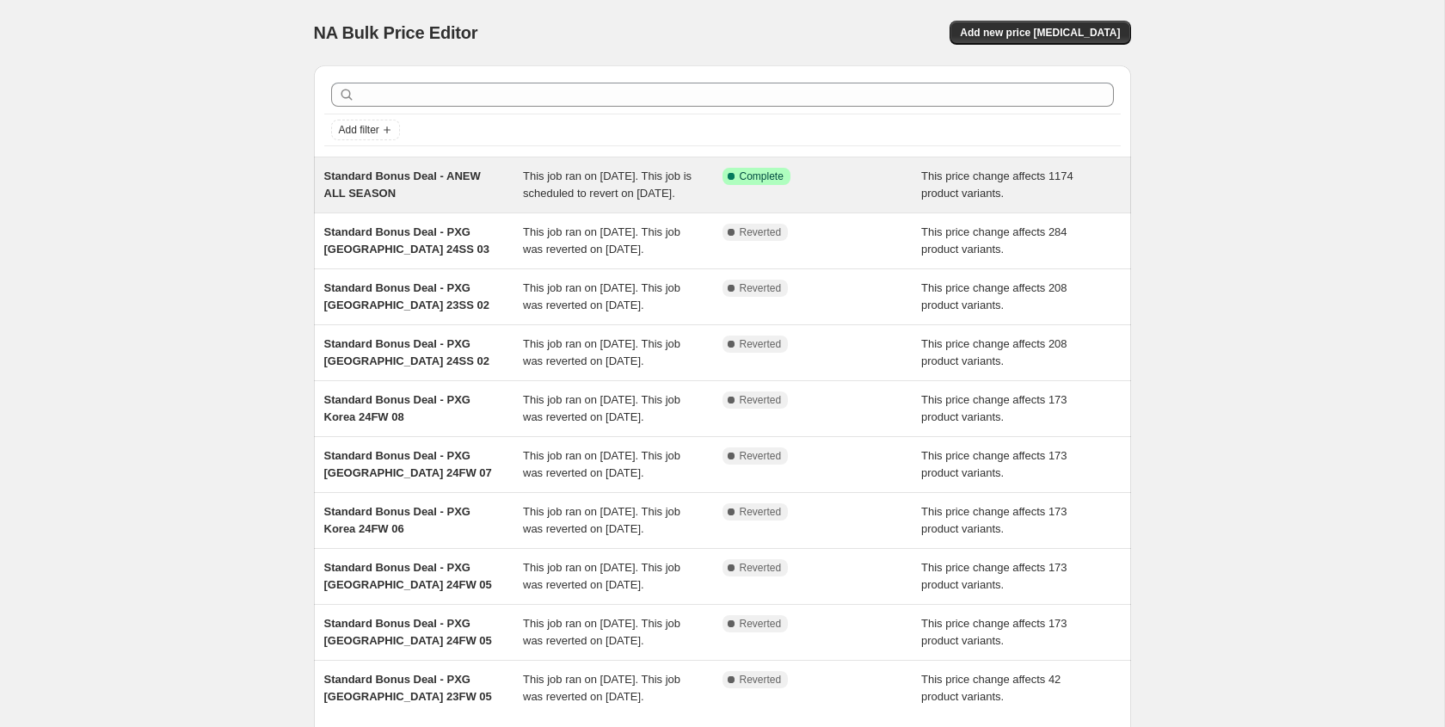
click at [438, 176] on span "Standard Bonus Deal - ANEW ALL SEASON" at bounding box center [402, 184] width 156 height 30
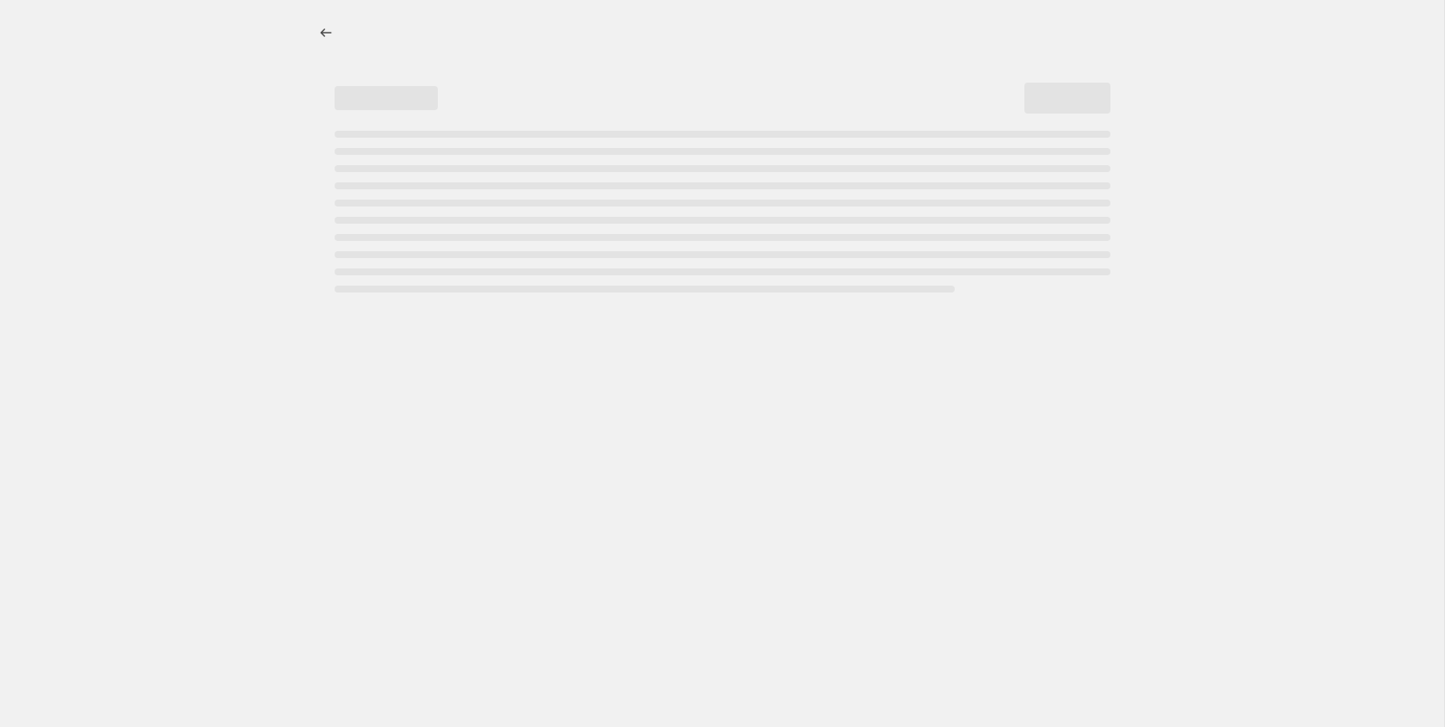
select select "ecap"
select select "remove"
select select "collection"
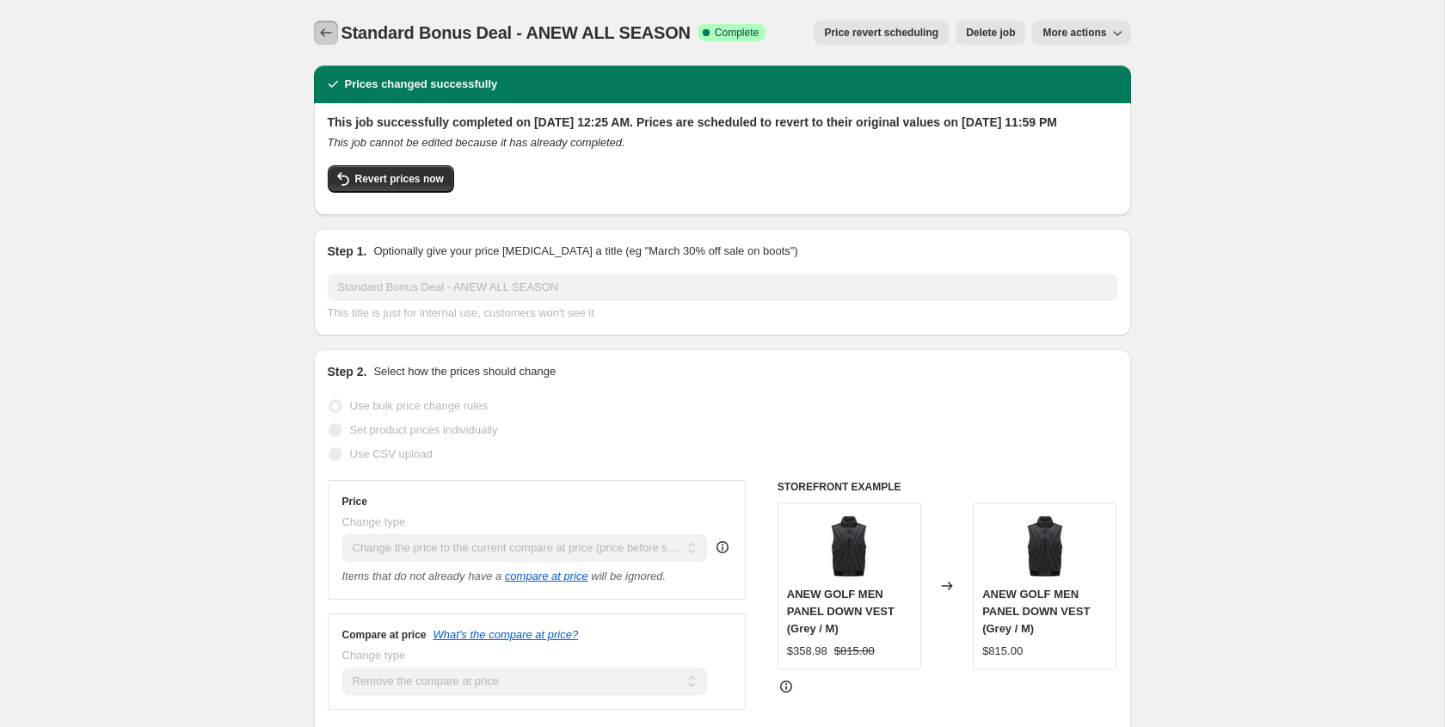
click at [322, 34] on icon "Price change jobs" at bounding box center [325, 32] width 11 height 9
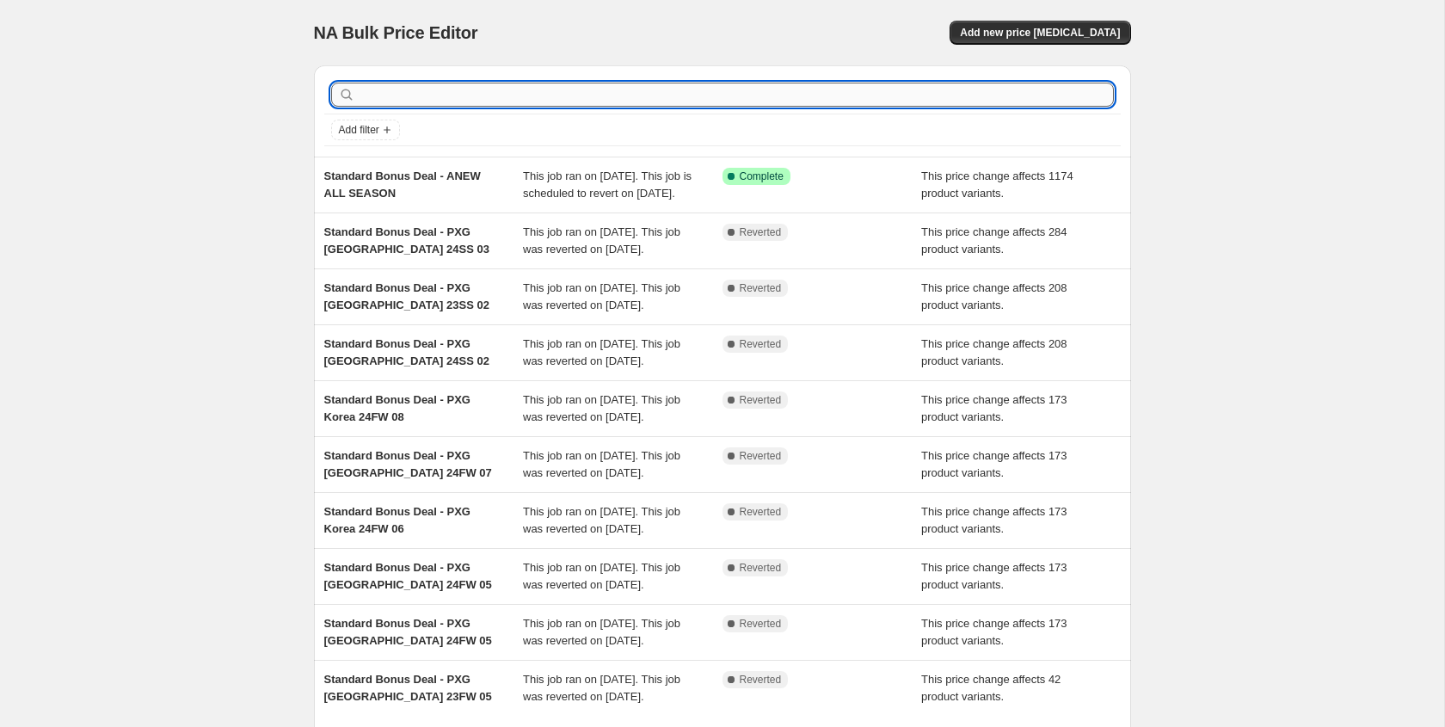
click at [525, 97] on input "text" at bounding box center [736, 95] width 755 height 24
type input "pxg"
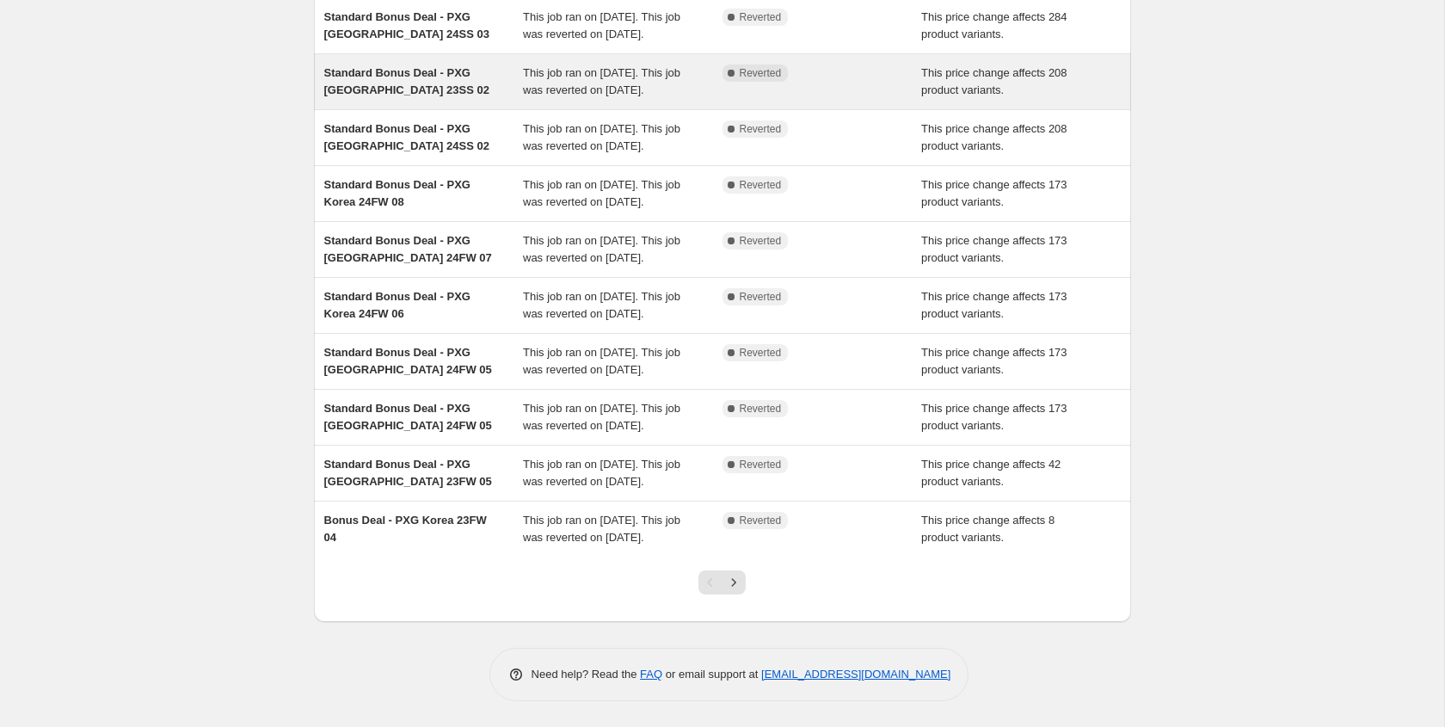
scroll to position [331, 0]
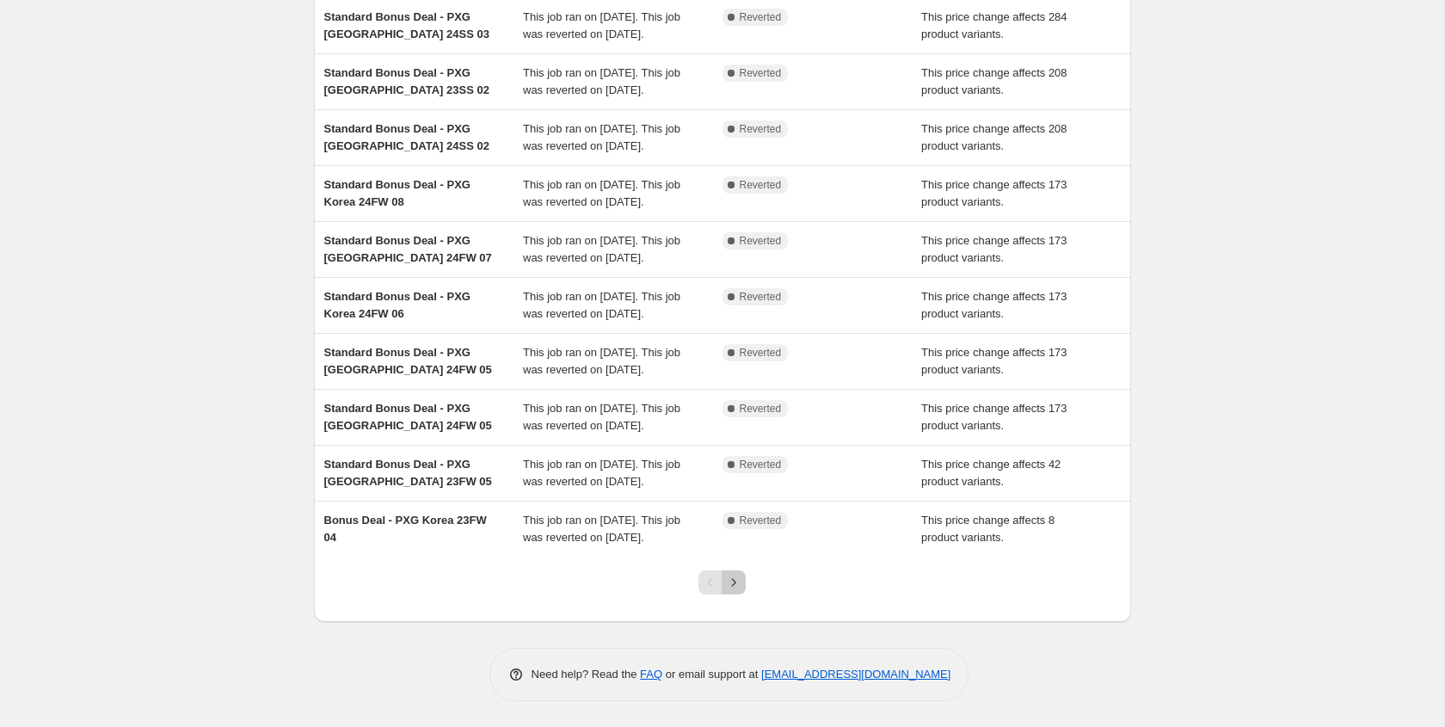
click at [733, 581] on icon "Next" at bounding box center [733, 582] width 17 height 17
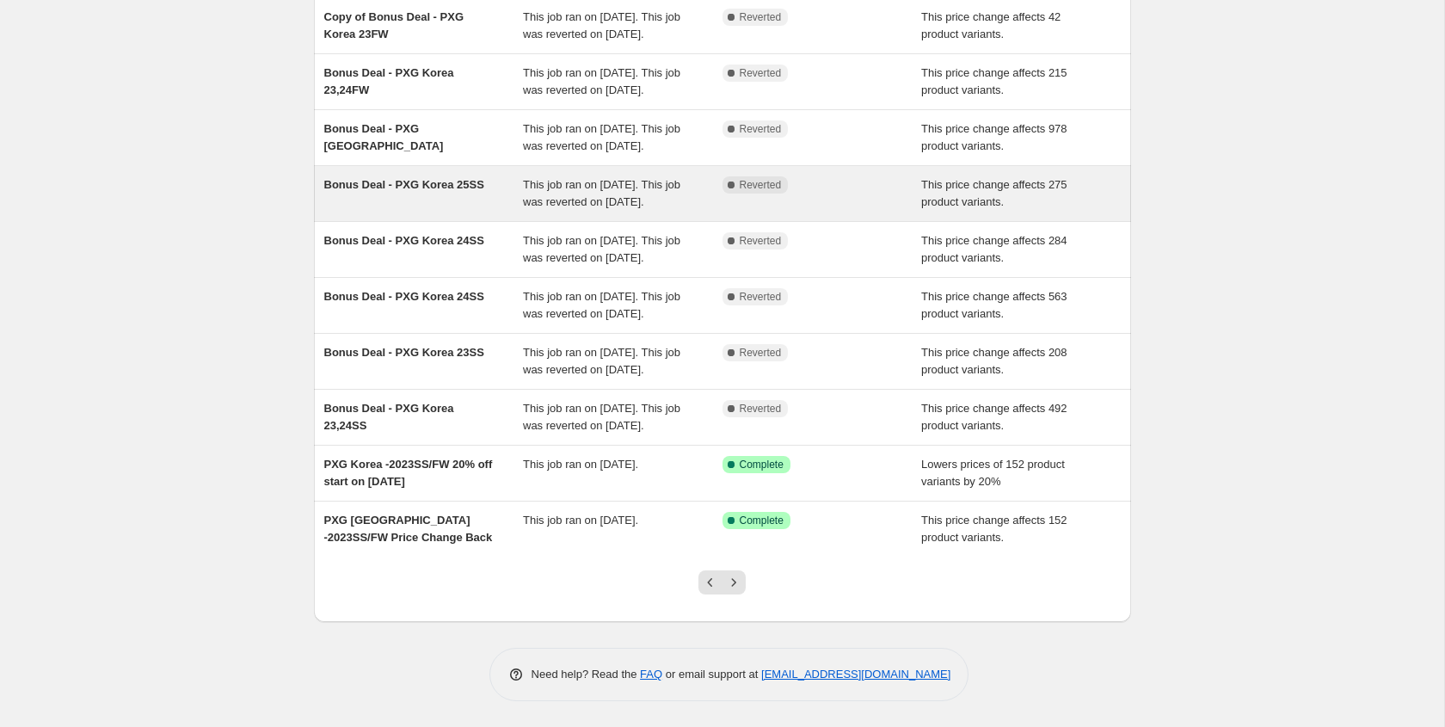
scroll to position [297, 0]
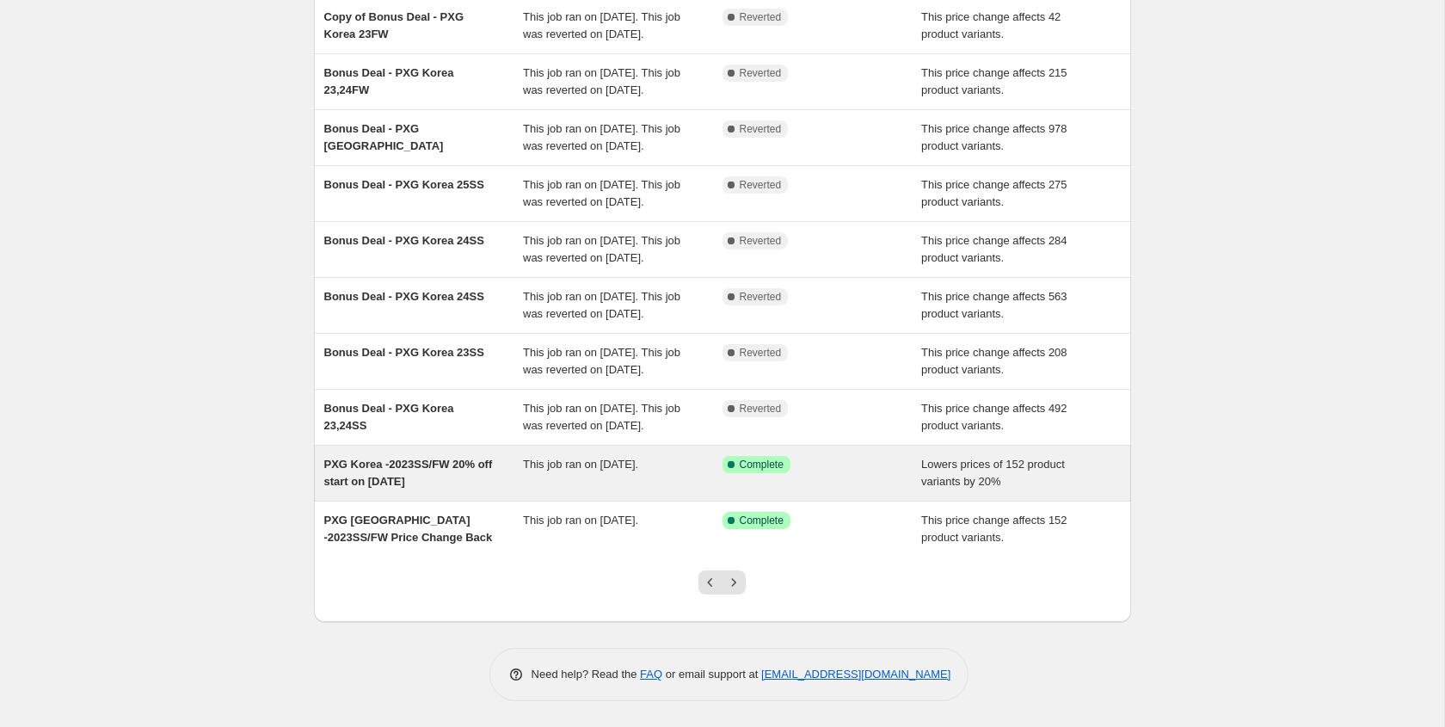
click at [461, 487] on div "PXG Korea -2023SS/FW 20% off start on [DATE]" at bounding box center [423, 473] width 199 height 34
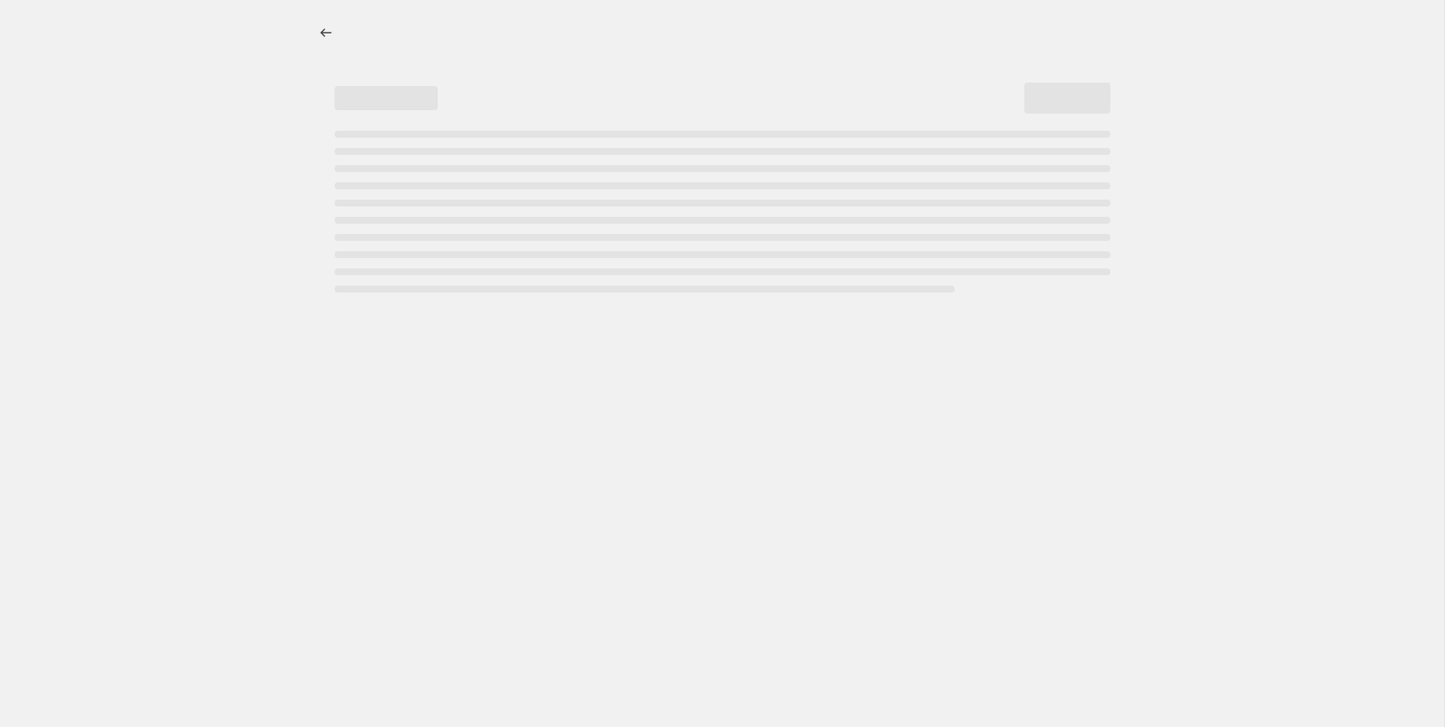
select select "percentage"
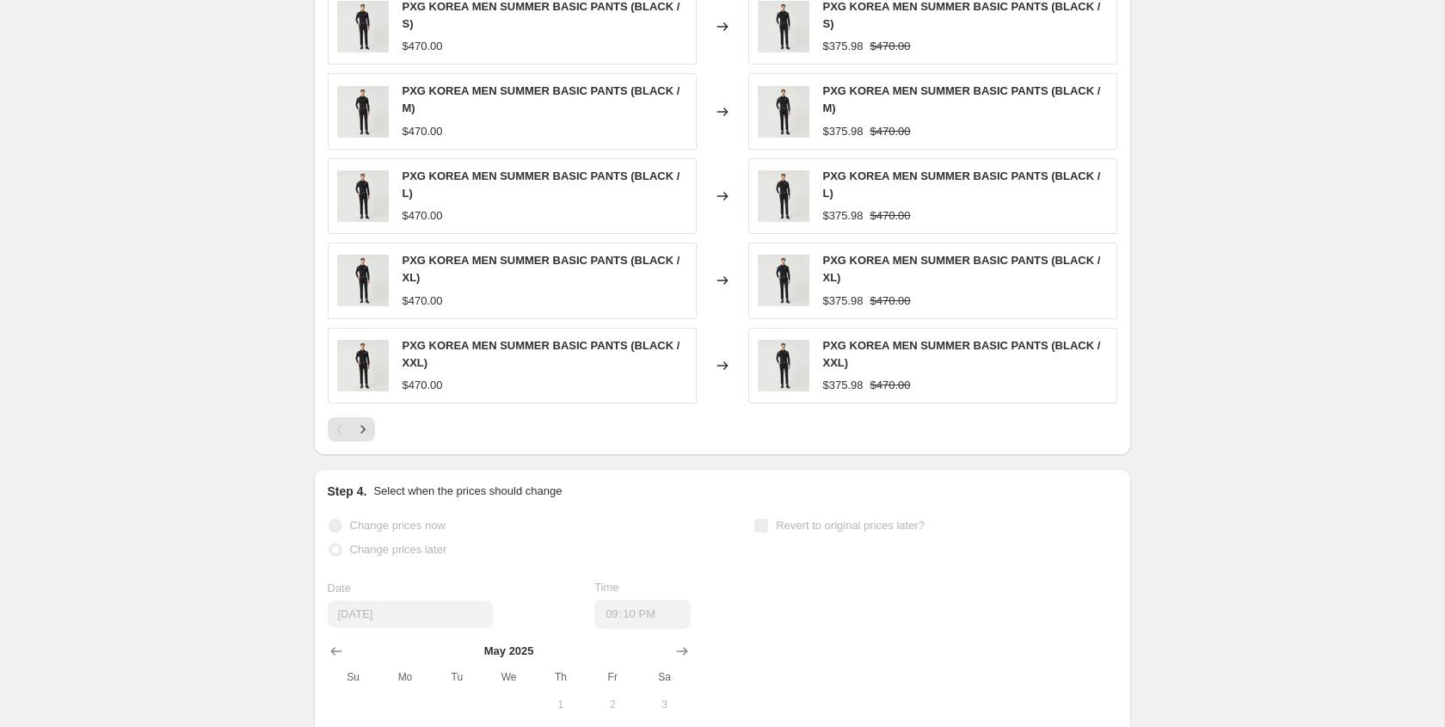
scroll to position [1280, 0]
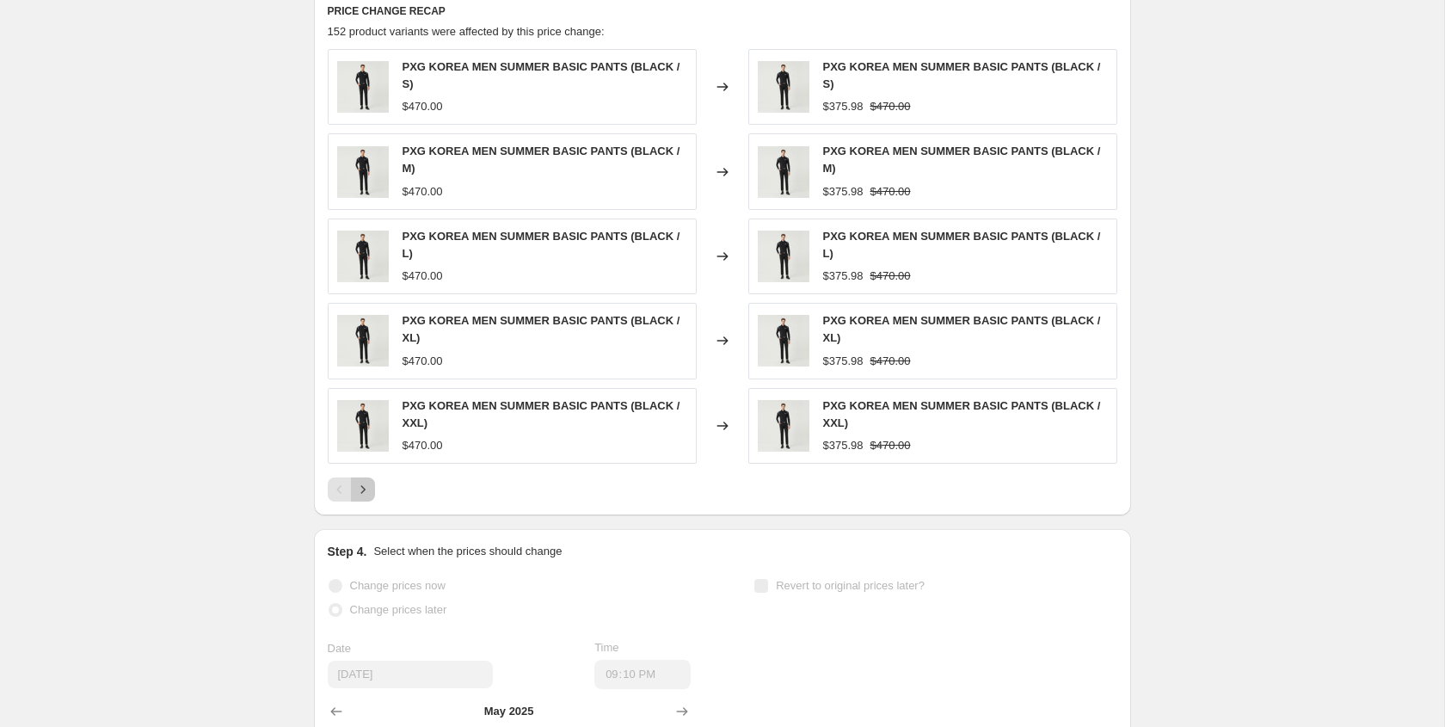
click at [365, 499] on button "Next" at bounding box center [363, 489] width 24 height 24
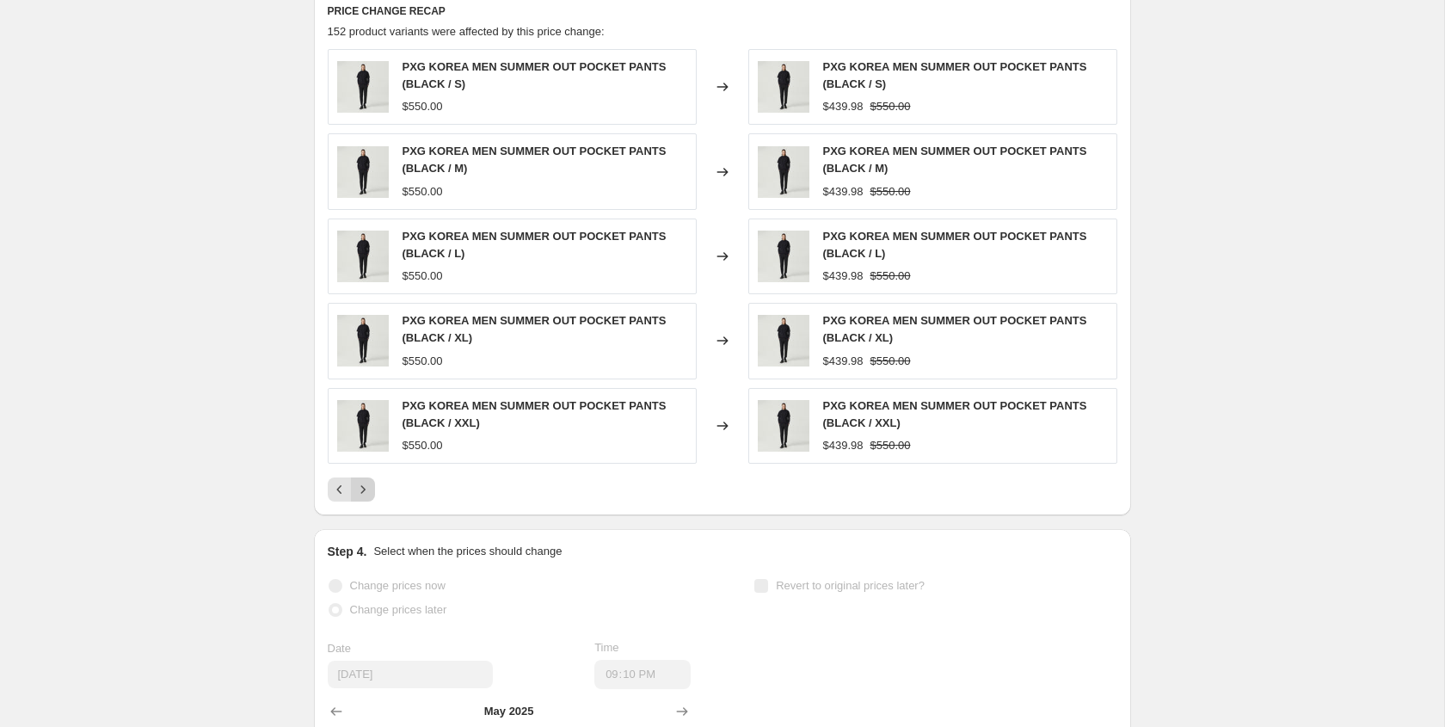
click at [365, 499] on button "Next" at bounding box center [363, 489] width 24 height 24
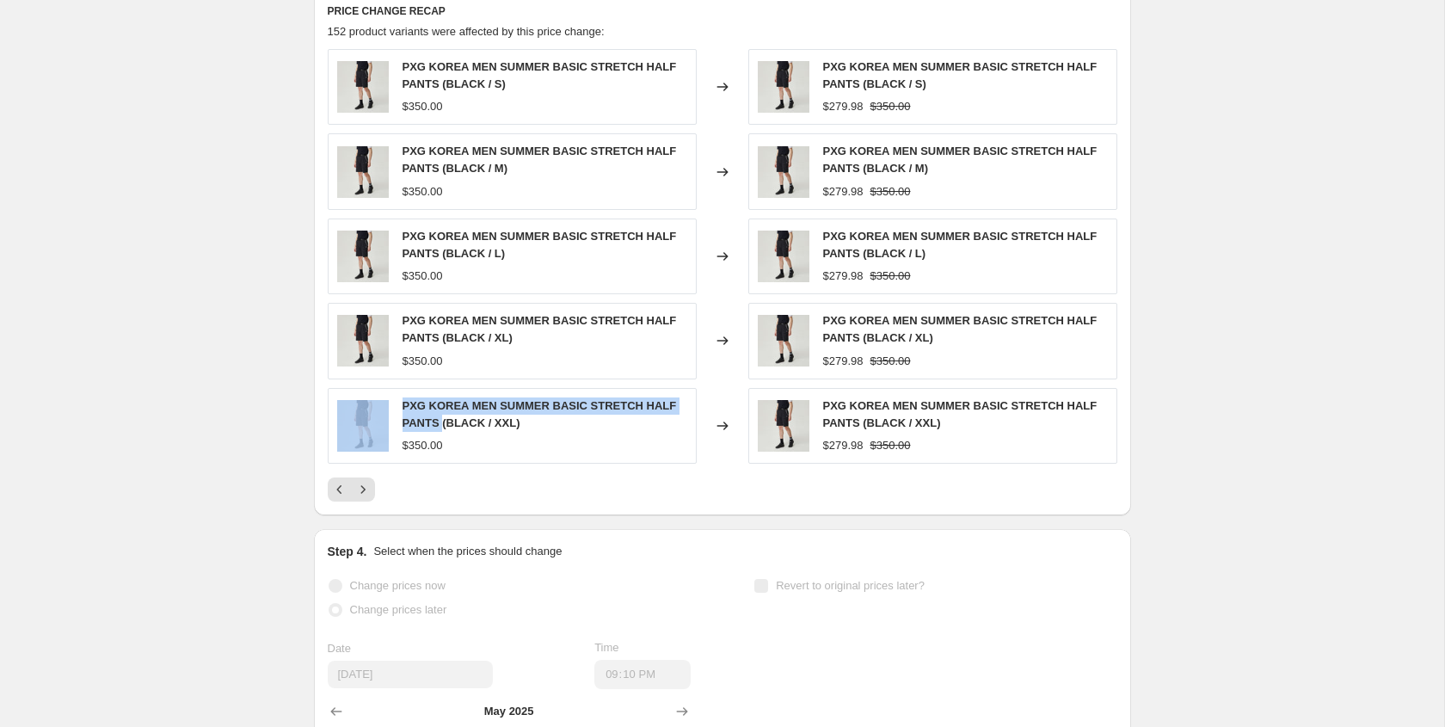
drag, startPoint x: 442, startPoint y: 425, endPoint x: 391, endPoint y: 409, distance: 53.0
click at [391, 409] on div "PXG KOREA MEN SUMMER BASIC STRETCH HALF PANTS (BLACK / XXL) $350.00" at bounding box center [512, 426] width 369 height 76
copy div "PXG KOREA MEN SUMMER BASIC STRETCH HALF PANTS"
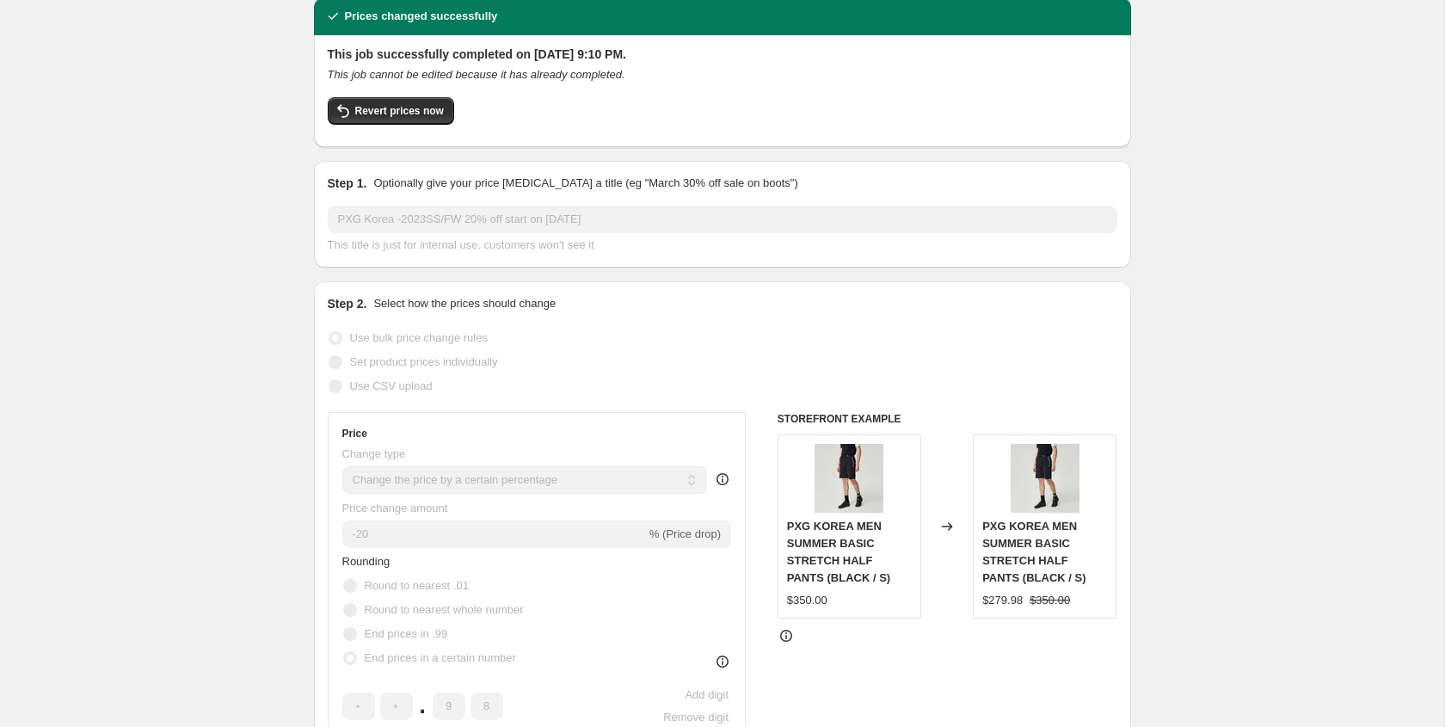
scroll to position [0, 0]
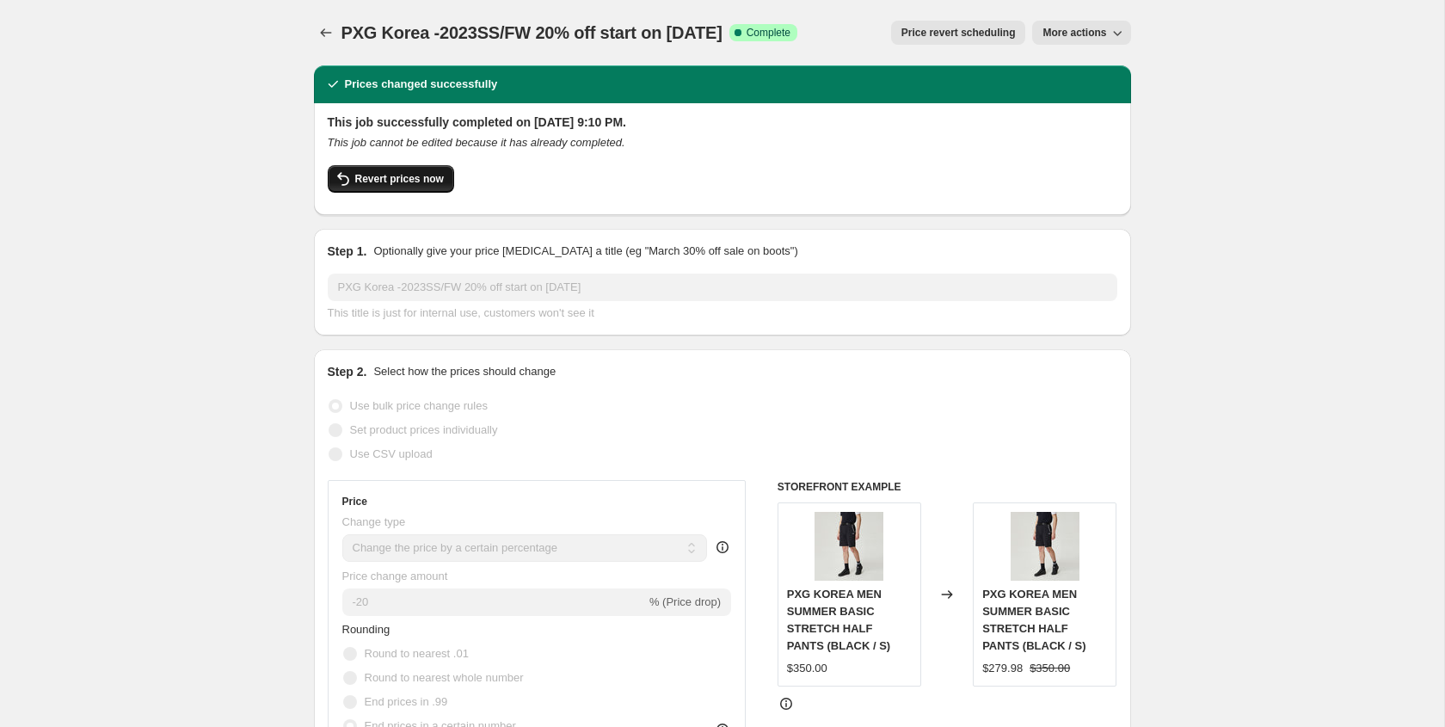
click at [441, 187] on button "Revert prices now" at bounding box center [391, 179] width 126 height 28
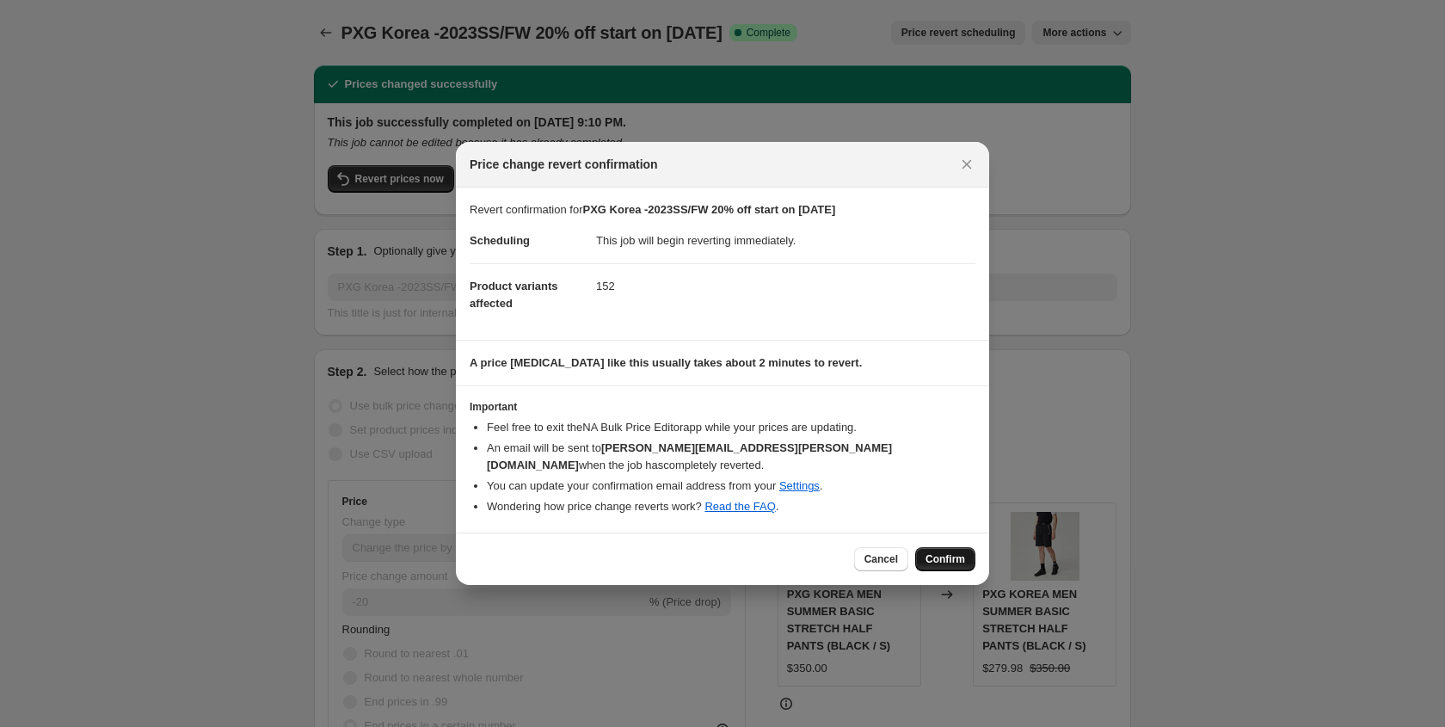
click at [949, 558] on span "Confirm" at bounding box center [945, 559] width 40 height 14
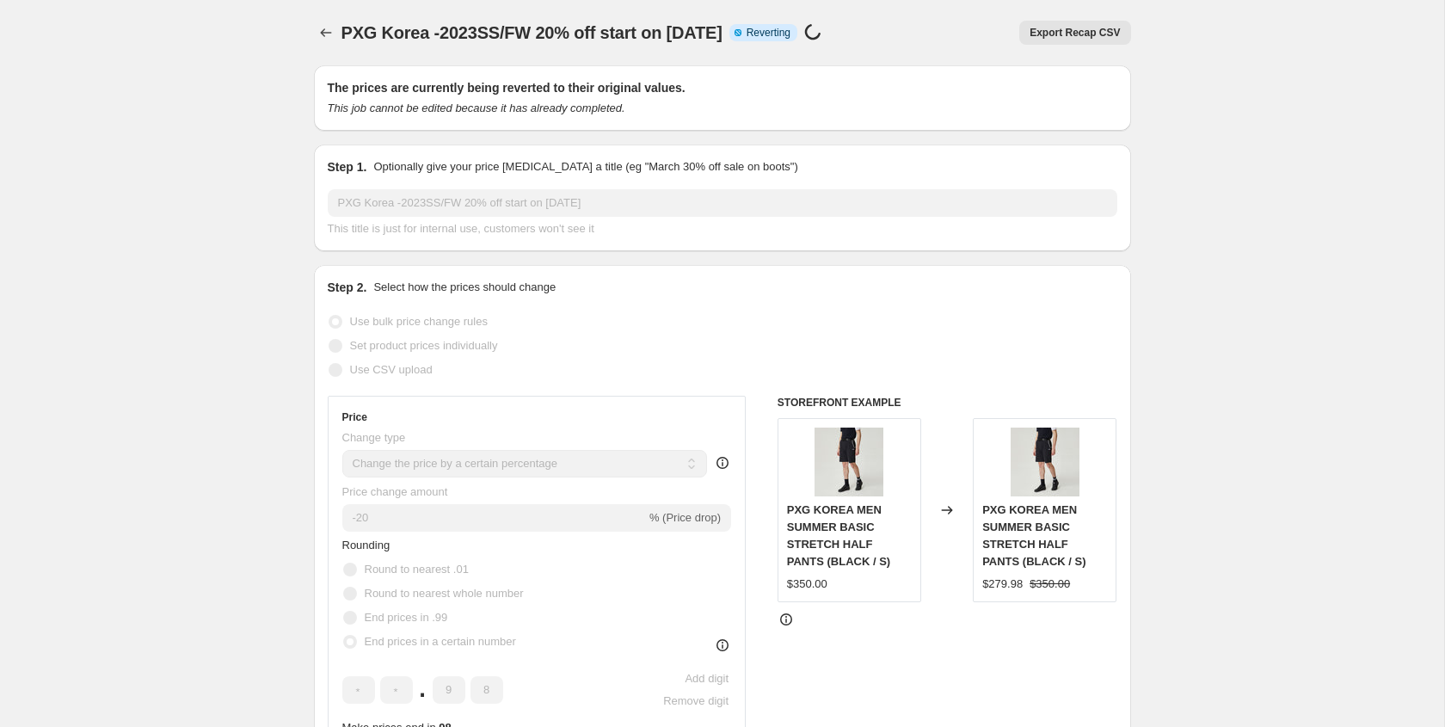
click at [1055, 41] on button "Export Recap CSV" at bounding box center [1074, 33] width 111 height 24
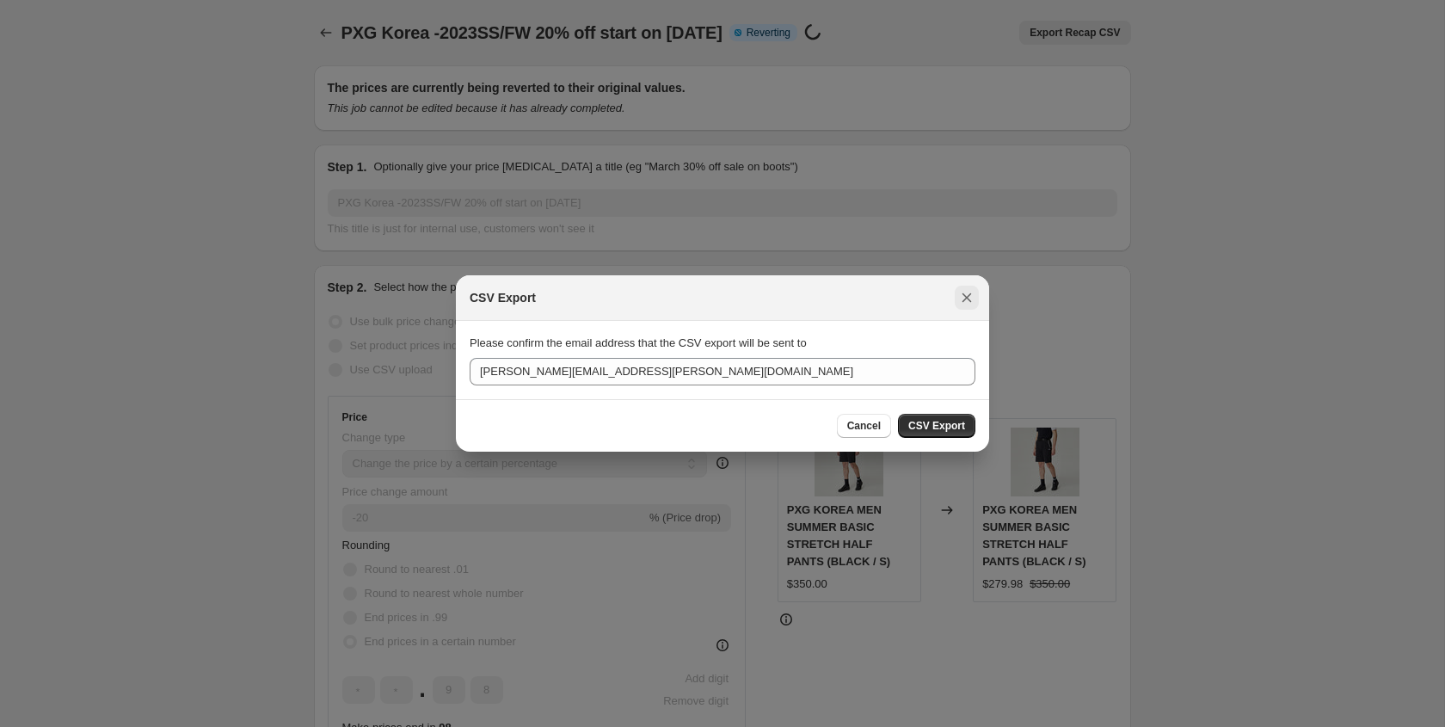
click at [965, 294] on icon "Close" at bounding box center [966, 297] width 17 height 17
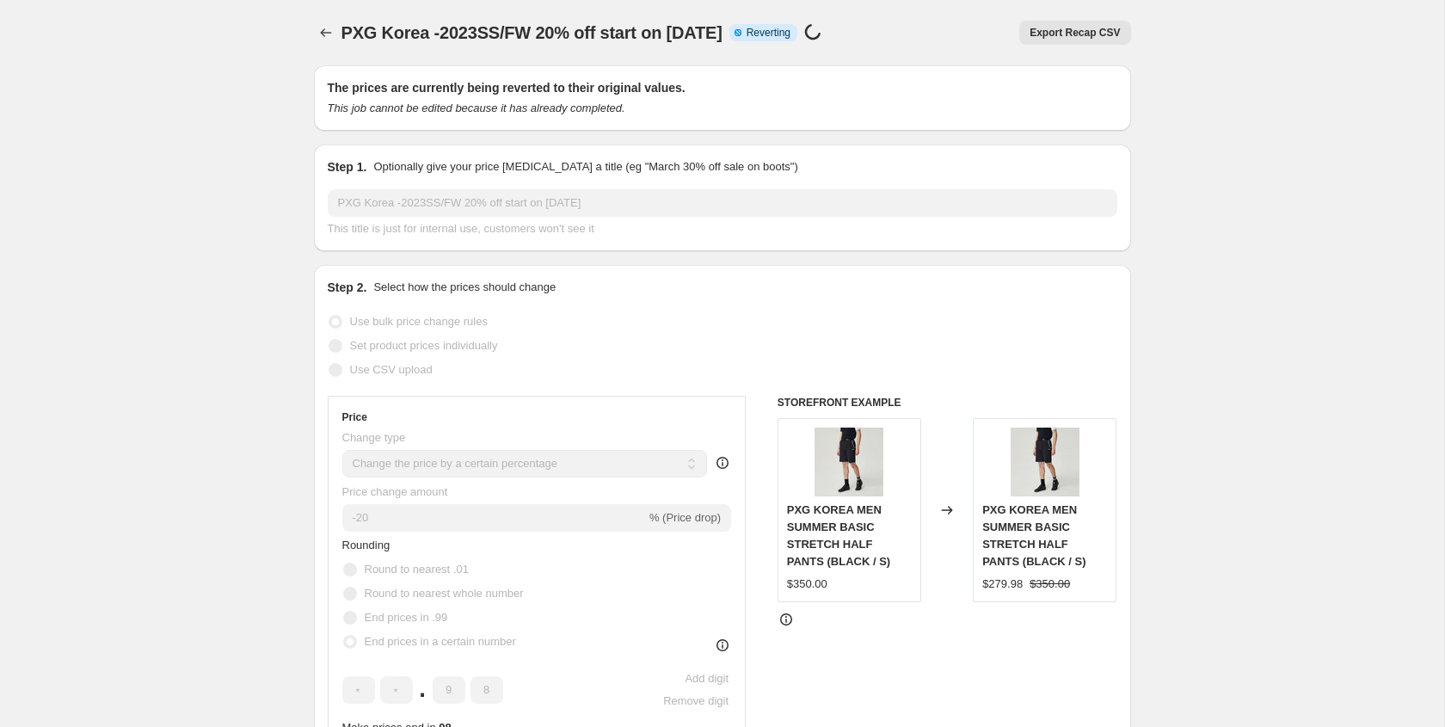
click at [806, 74] on div "The prices are currently being reverted to their original values. This job cann…" at bounding box center [722, 97] width 817 height 65
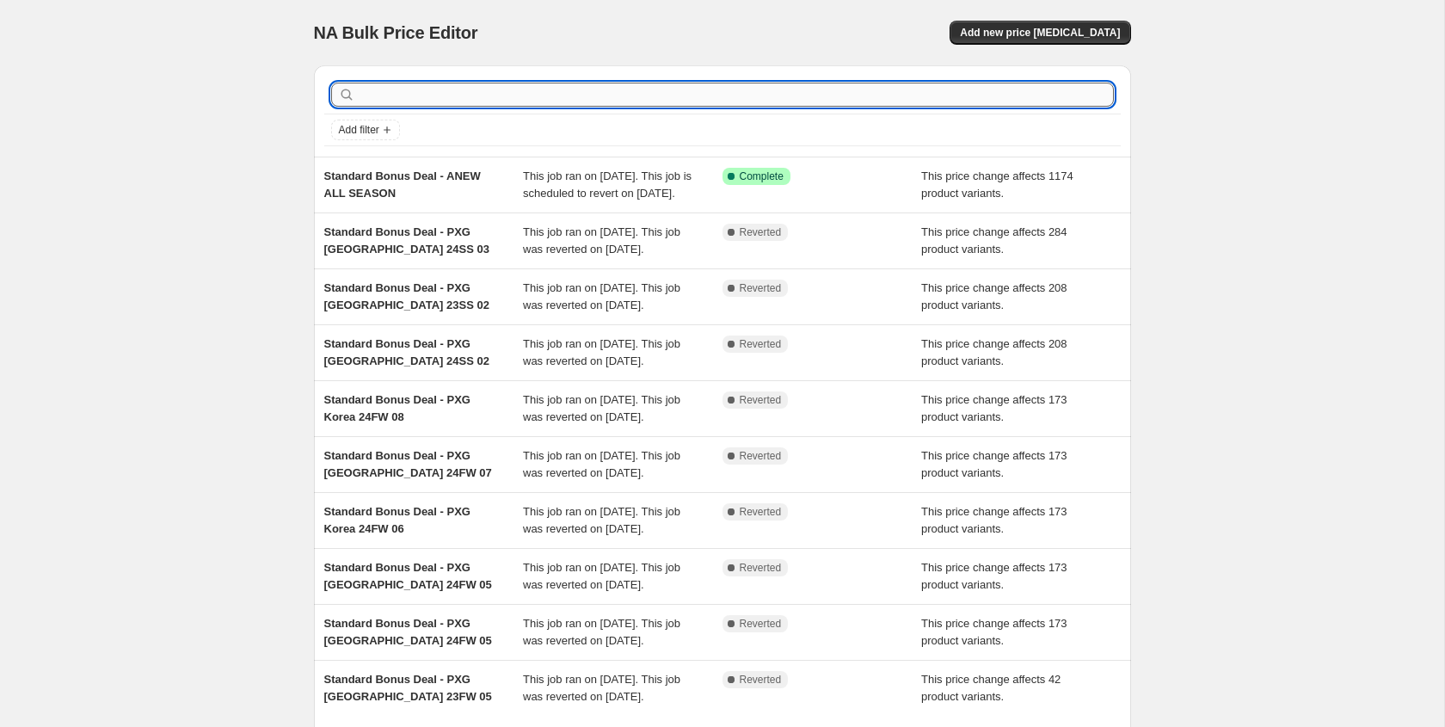
click at [466, 100] on input "text" at bounding box center [736, 95] width 755 height 24
type input "9"
click at [421, 101] on input "text" at bounding box center [736, 95] width 755 height 24
type input "pxg"
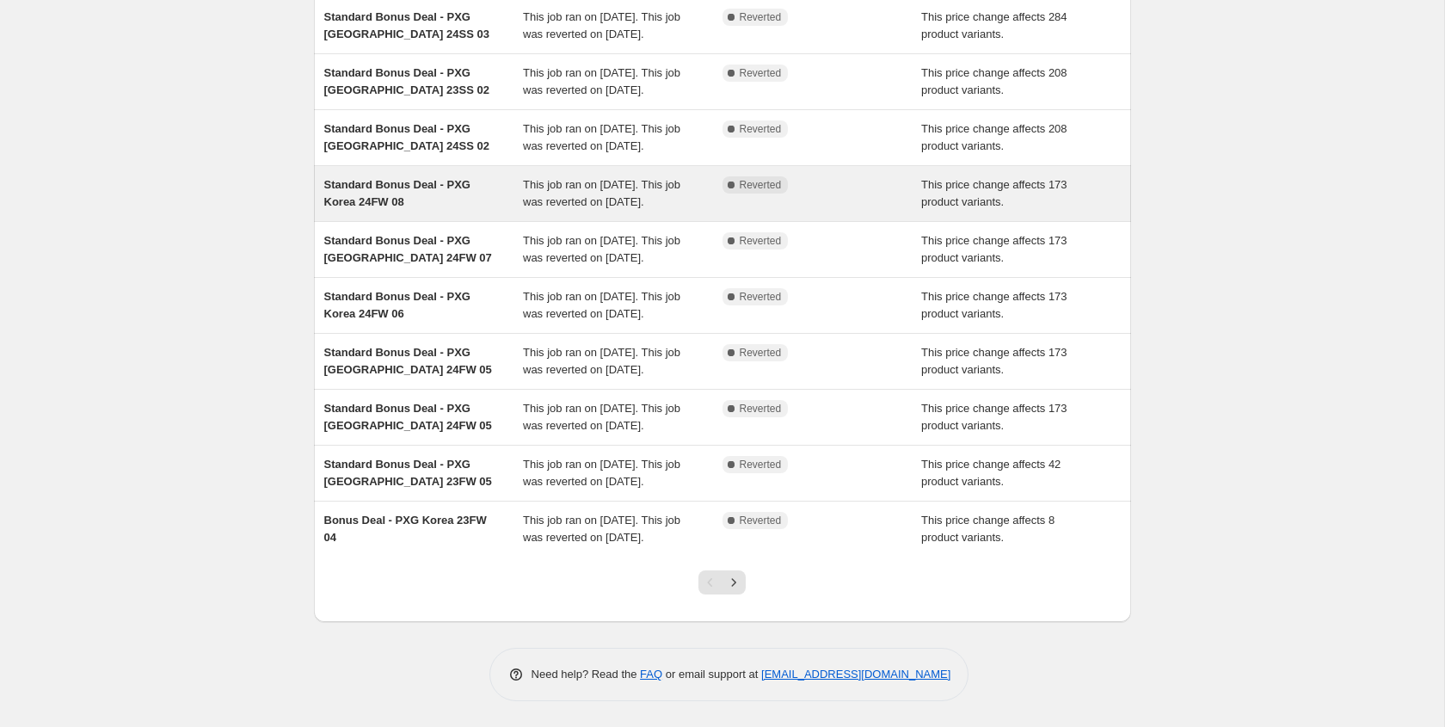
scroll to position [331, 0]
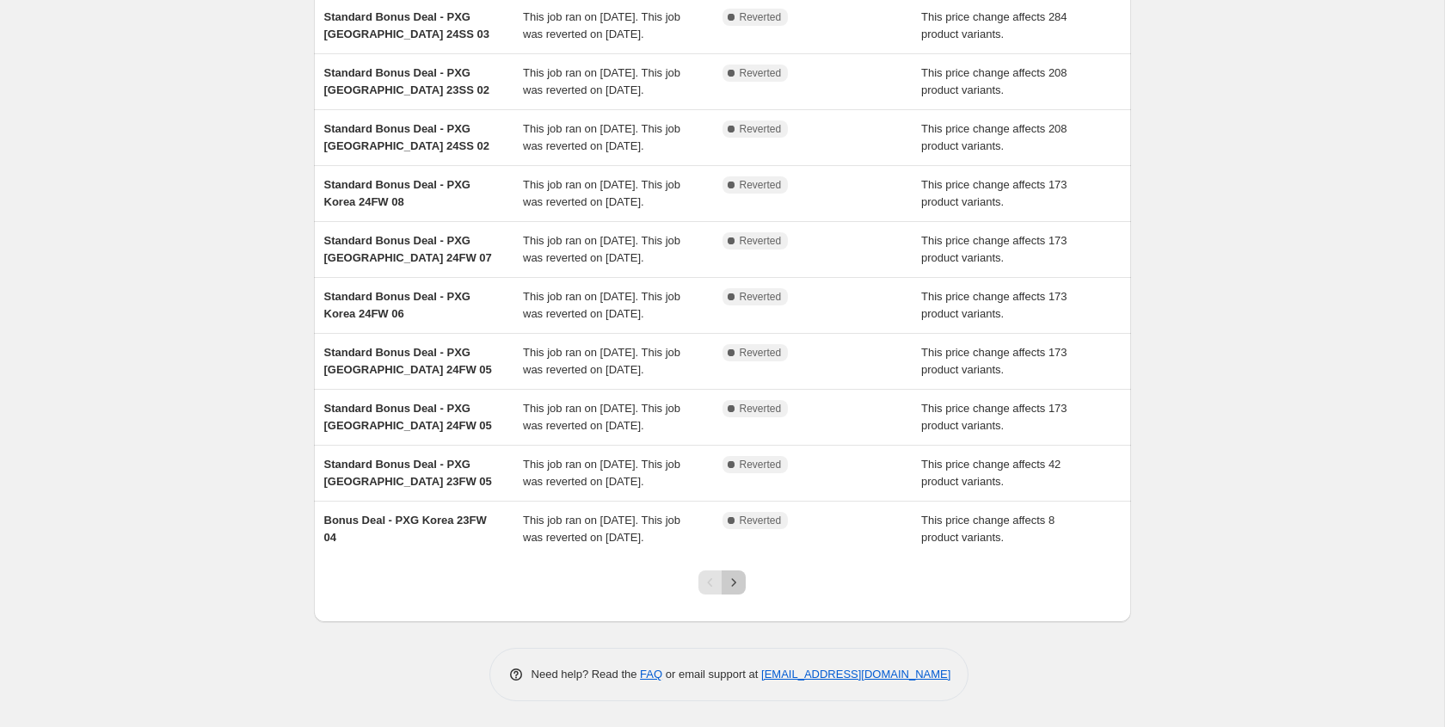
click at [733, 586] on icon "Next" at bounding box center [733, 582] width 17 height 17
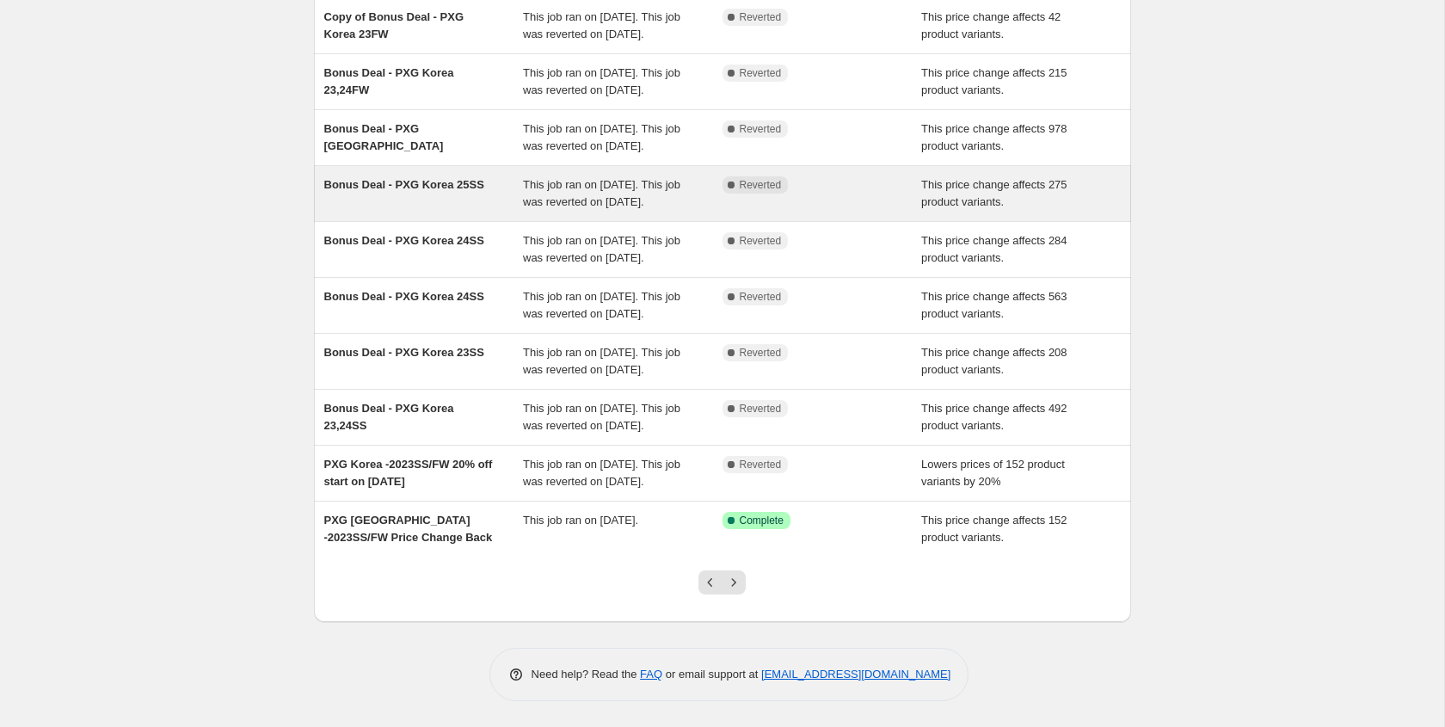
scroll to position [314, 0]
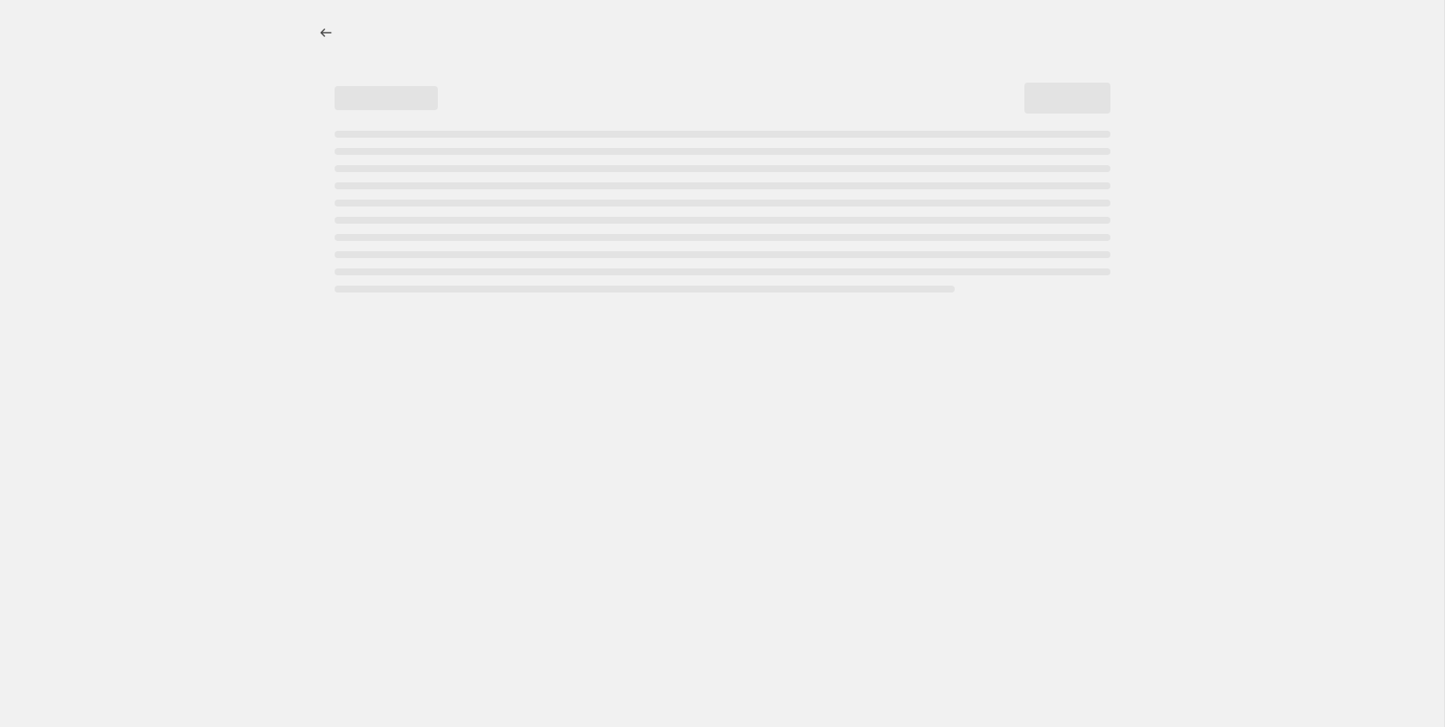
select select "percentage"
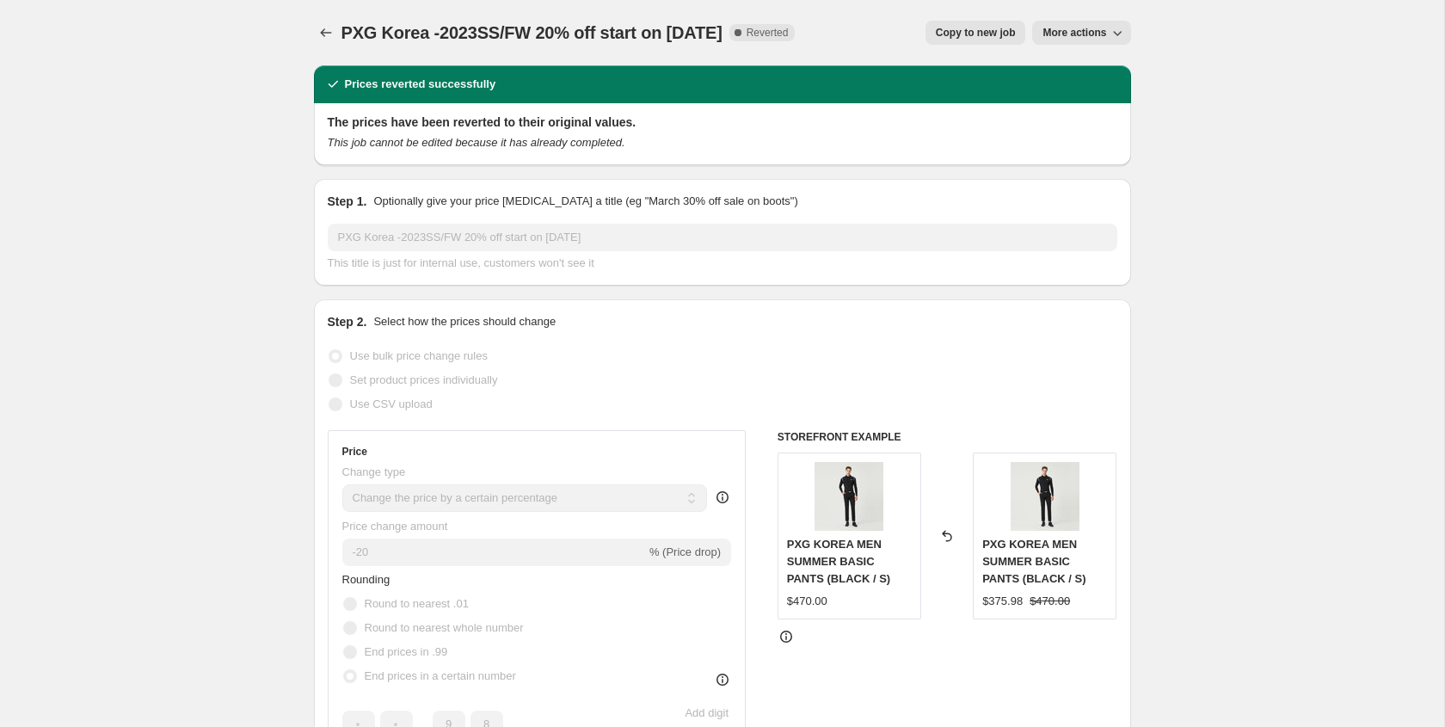
click at [1094, 39] on span "More actions" at bounding box center [1074, 33] width 64 height 14
click at [1095, 71] on span "Export Recap CSV" at bounding box center [1088, 68] width 94 height 13
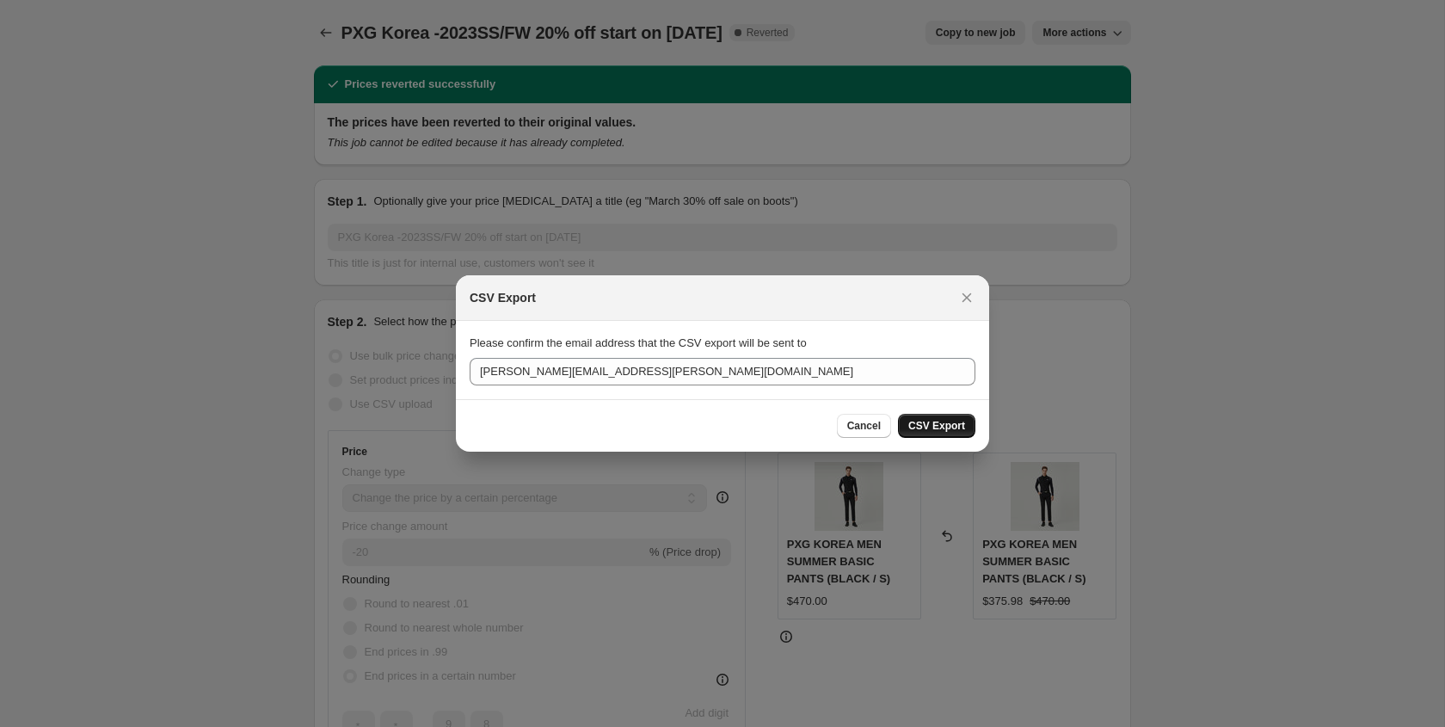
click at [947, 425] on span "CSV Export" at bounding box center [936, 426] width 57 height 14
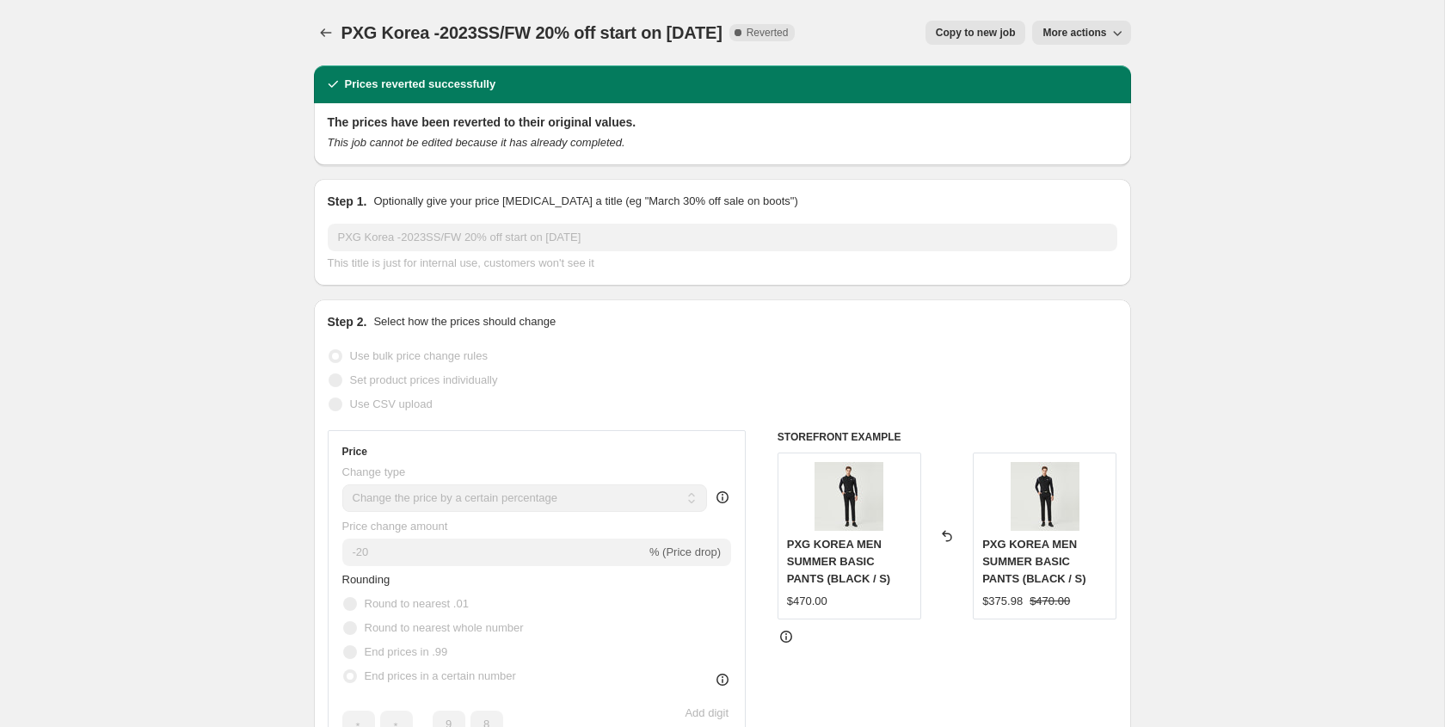
click at [872, 65] on div "Prices reverted successfully" at bounding box center [722, 84] width 817 height 38
click at [1099, 30] on span "More actions" at bounding box center [1074, 33] width 64 height 14
